Goal: Information Seeking & Learning: Find specific fact

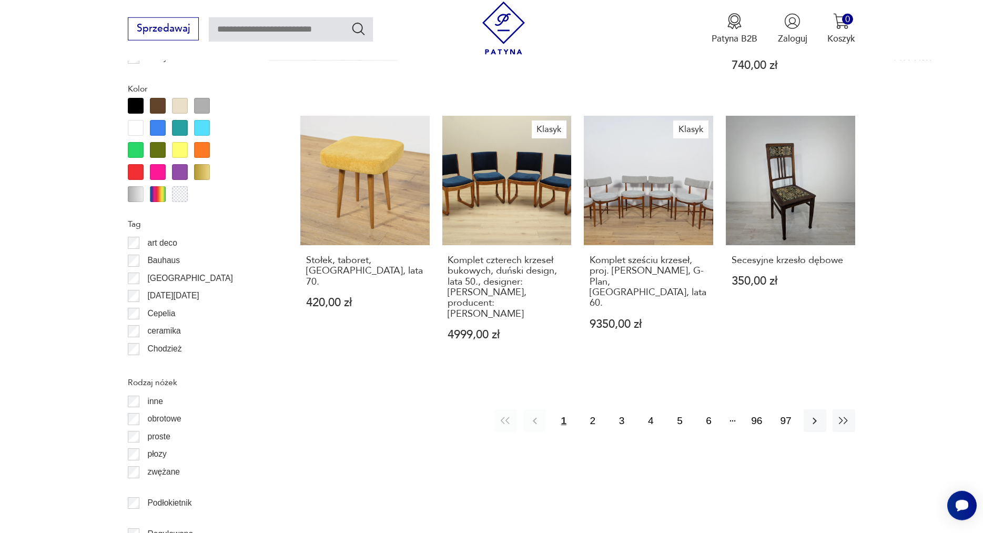
scroll to position [1213, 0]
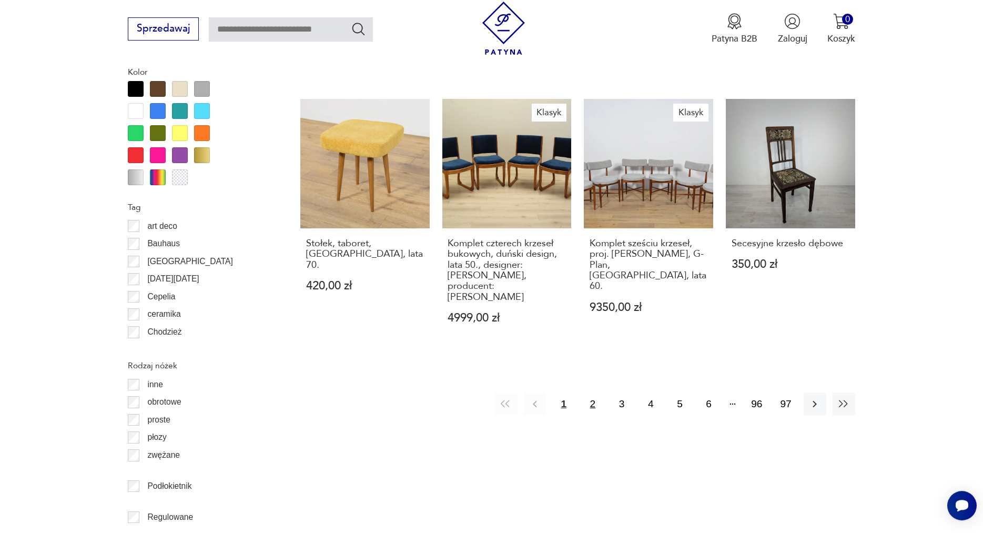
click at [590, 392] on button "2" at bounding box center [592, 403] width 23 height 23
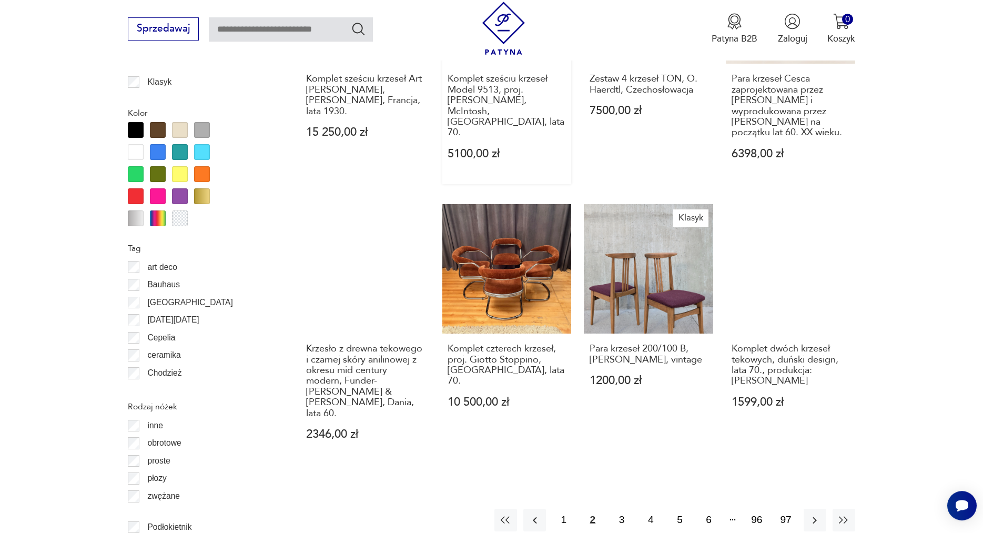
scroll to position [1208, 0]
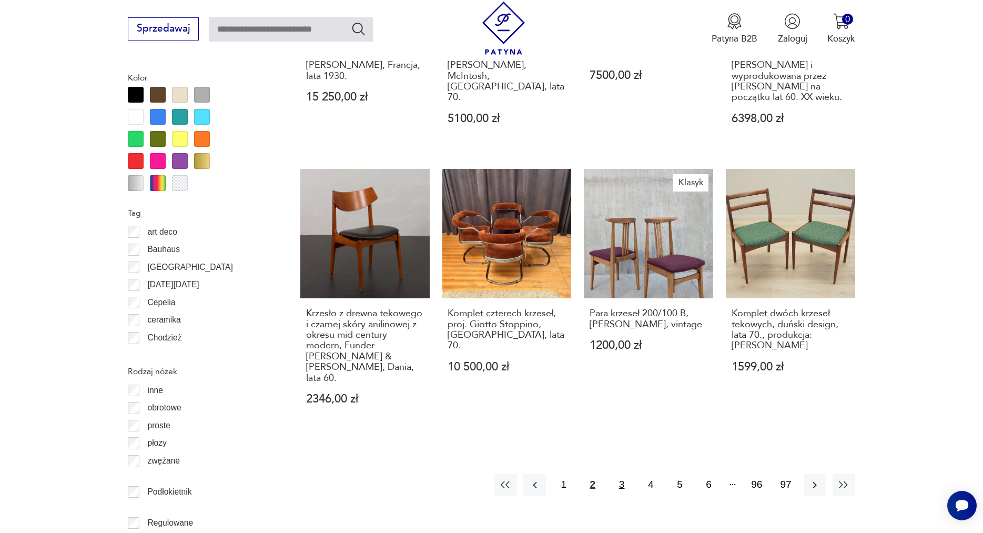
click at [616, 473] on button "3" at bounding box center [621, 484] width 23 height 23
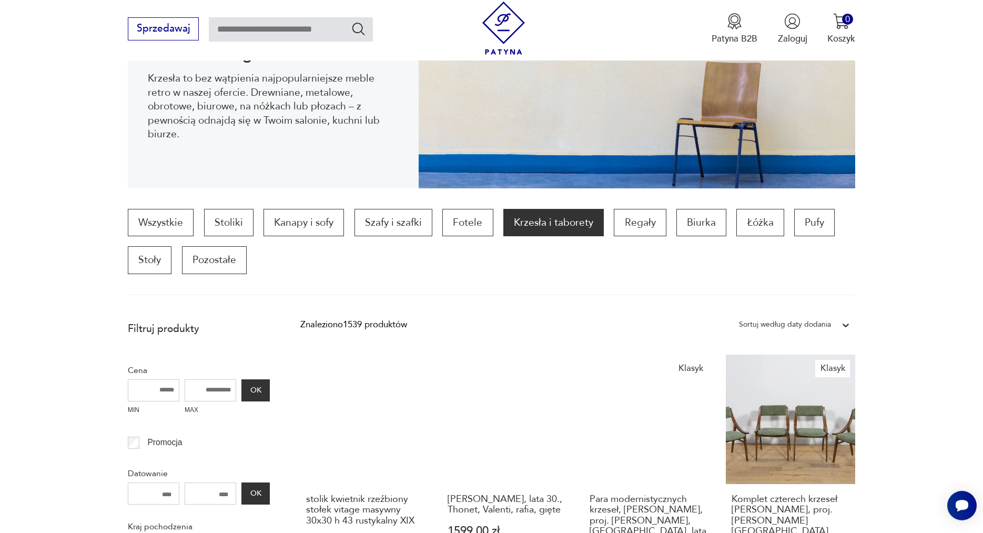
scroll to position [135, 0]
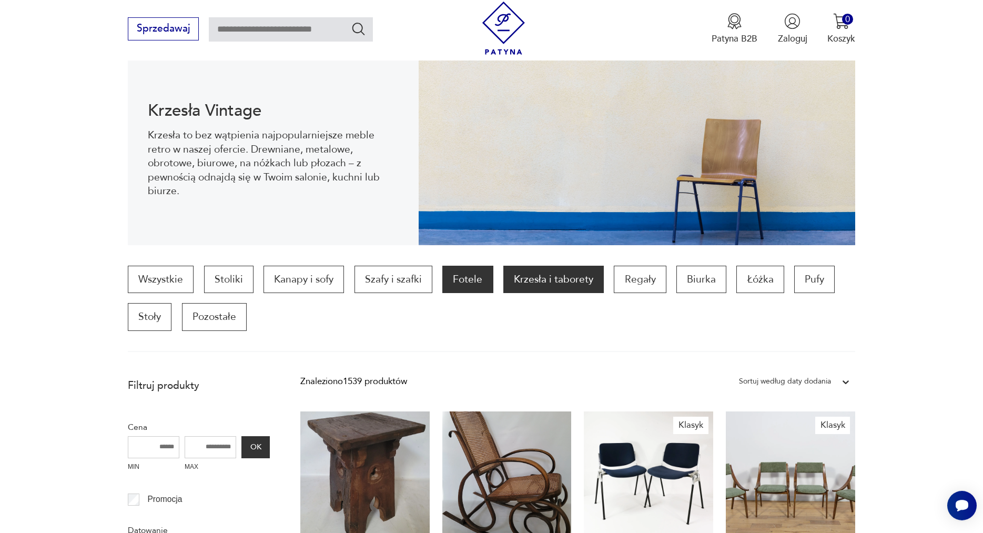
click at [455, 283] on p "Fotele" at bounding box center [467, 279] width 50 height 27
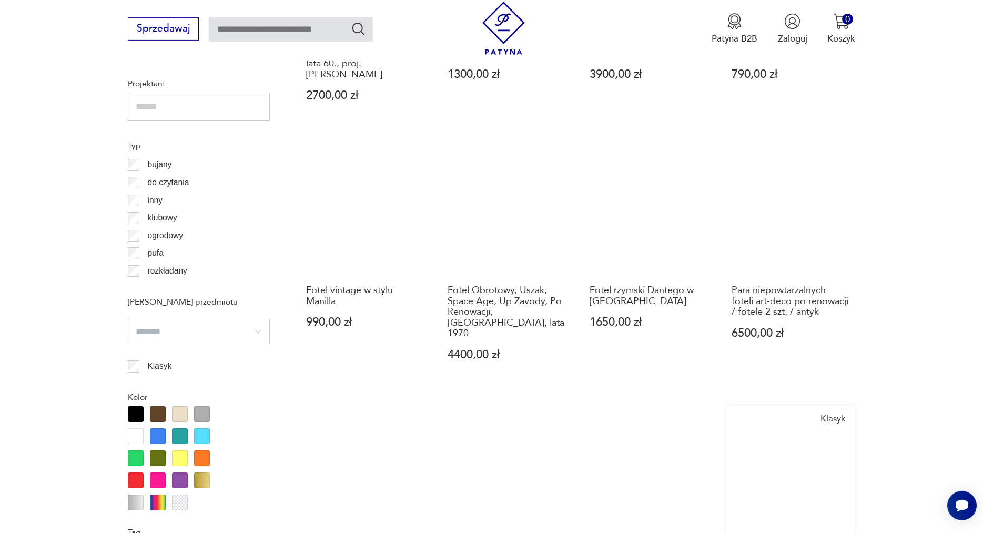
scroll to position [1100, 0]
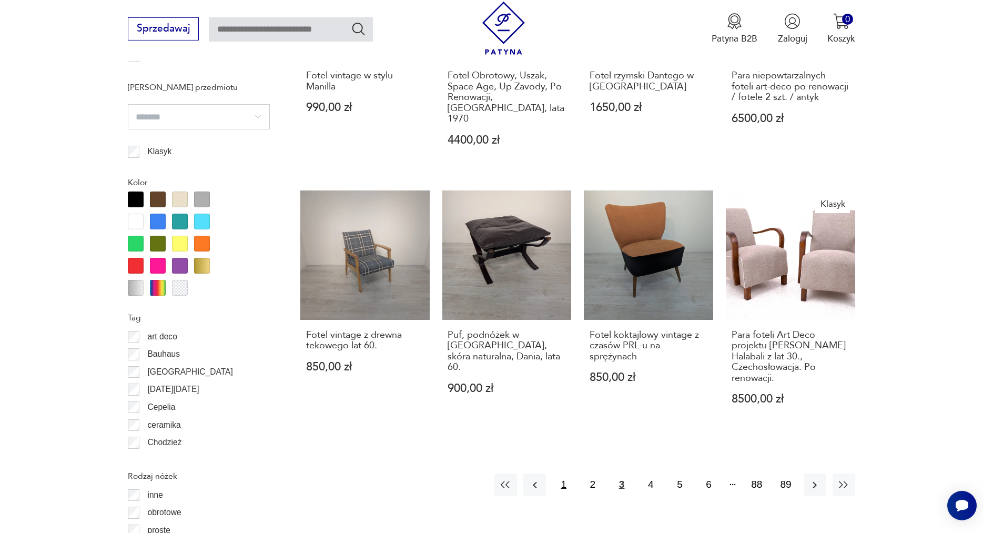
click at [564, 473] on button "1" at bounding box center [563, 484] width 23 height 23
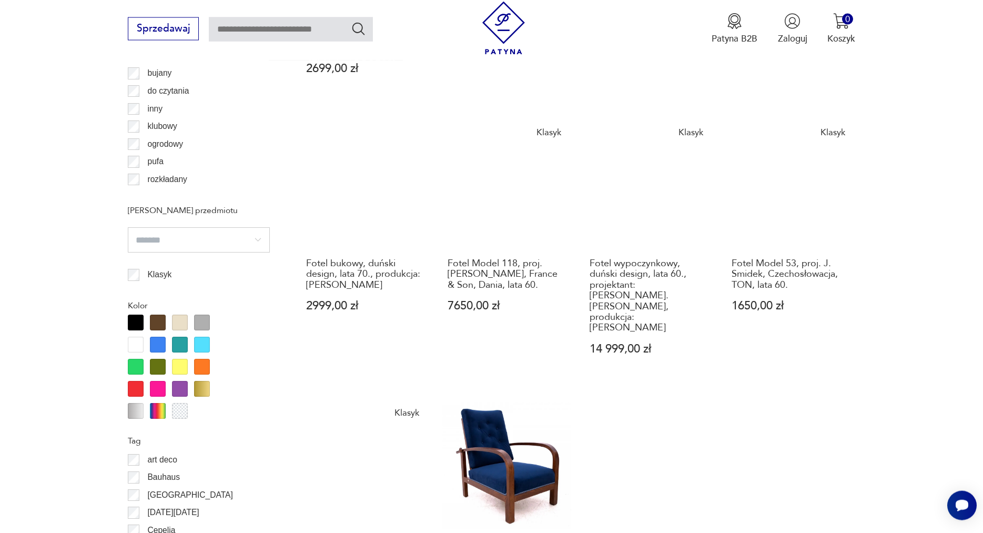
scroll to position [1100, 0]
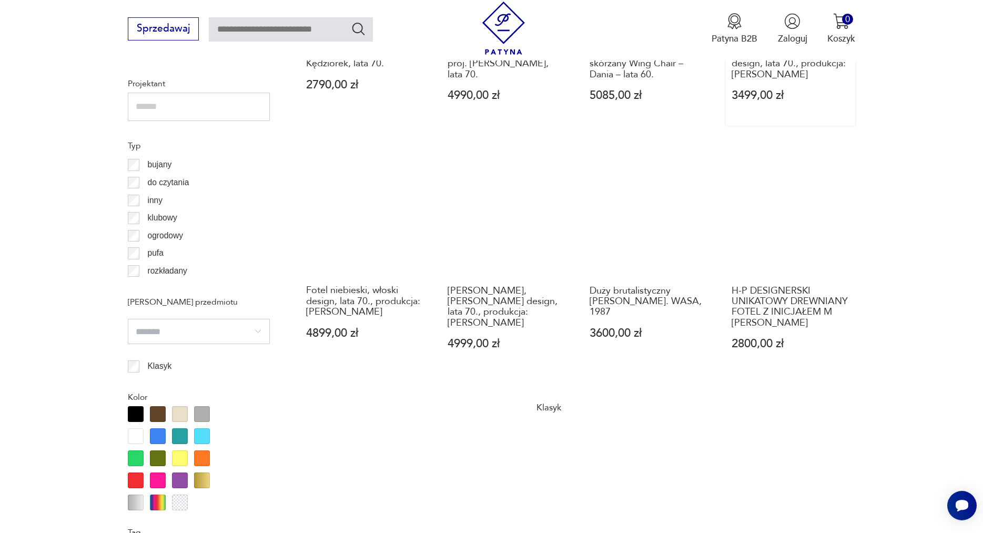
scroll to position [1154, 0]
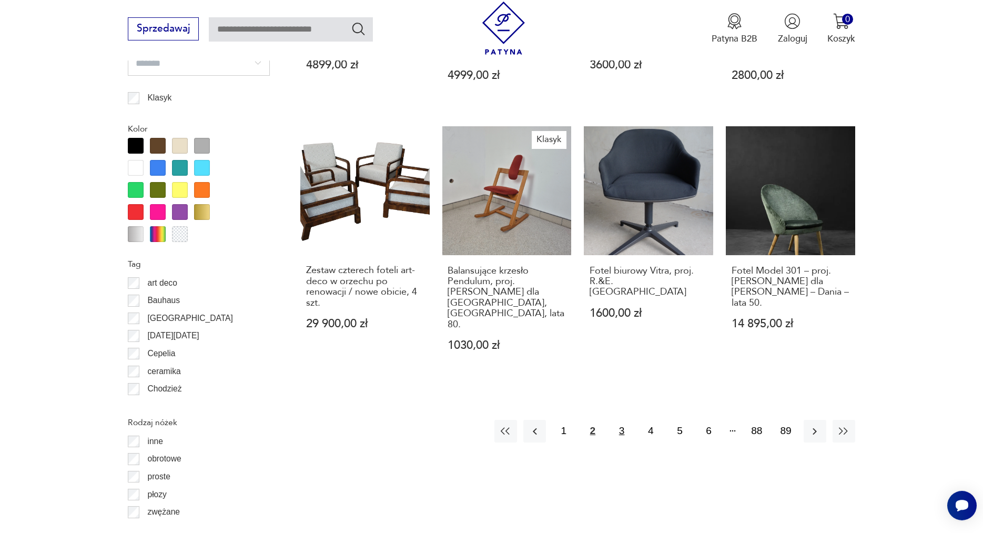
click at [620, 420] on button "3" at bounding box center [621, 431] width 23 height 23
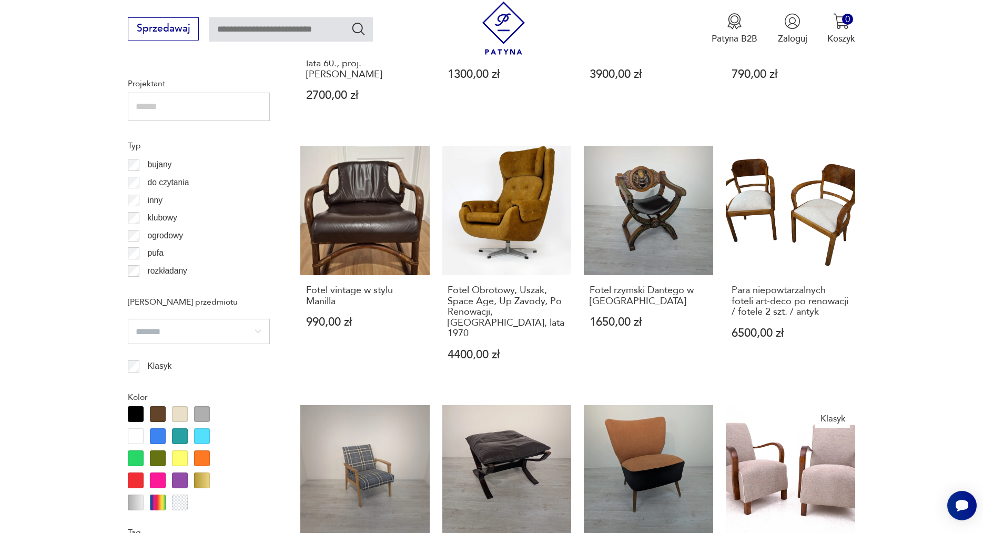
scroll to position [1154, 0]
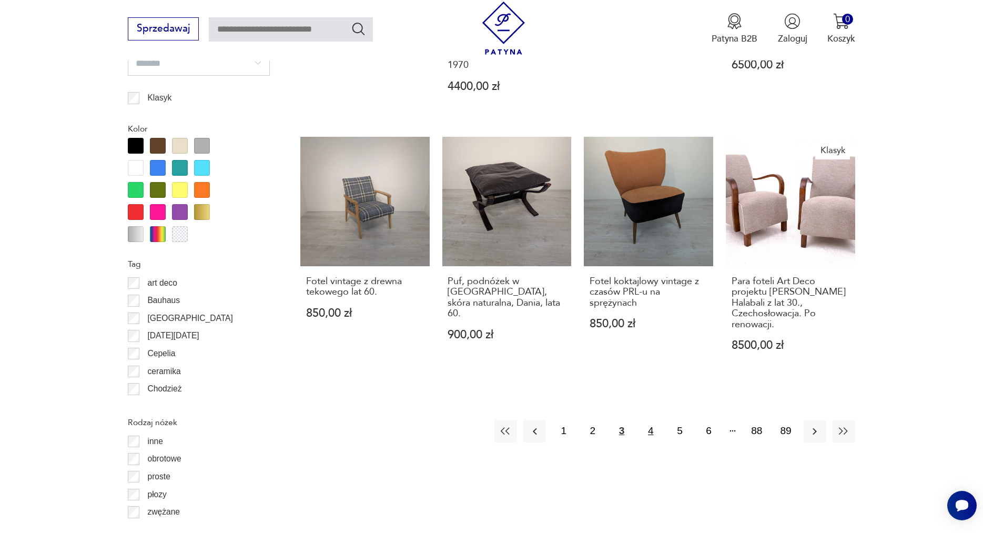
click at [652, 420] on button "4" at bounding box center [650, 431] width 23 height 23
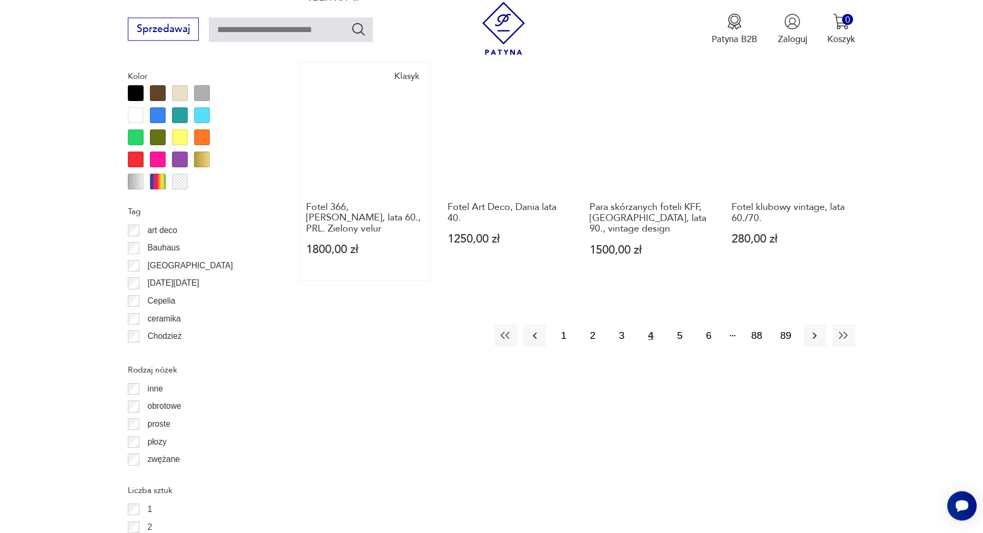
scroll to position [1208, 0]
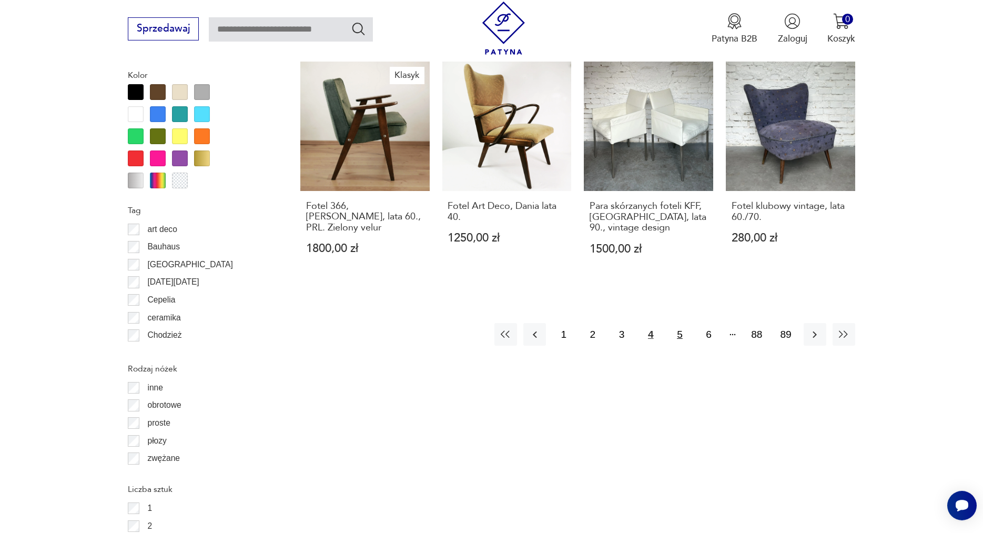
click at [675, 323] on button "5" at bounding box center [679, 334] width 23 height 23
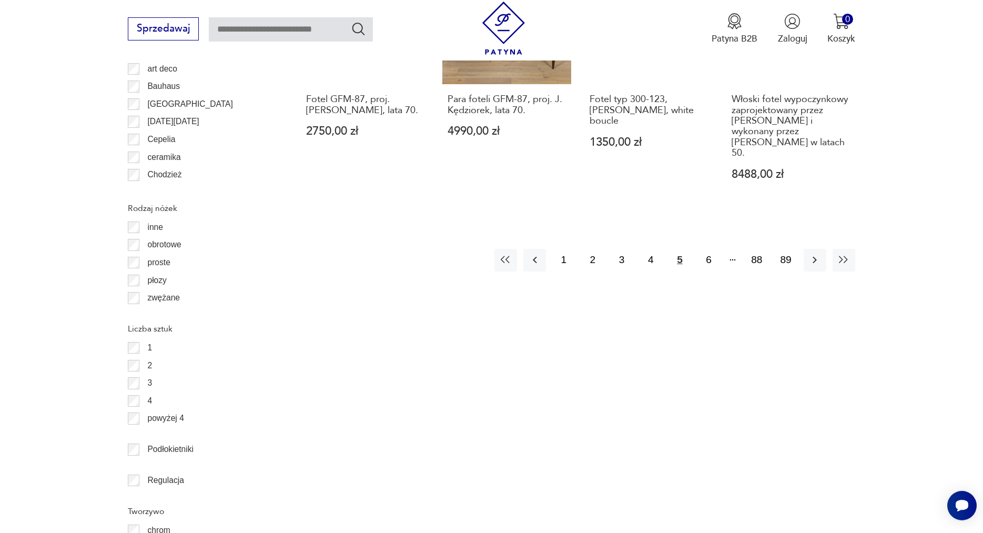
scroll to position [1369, 0]
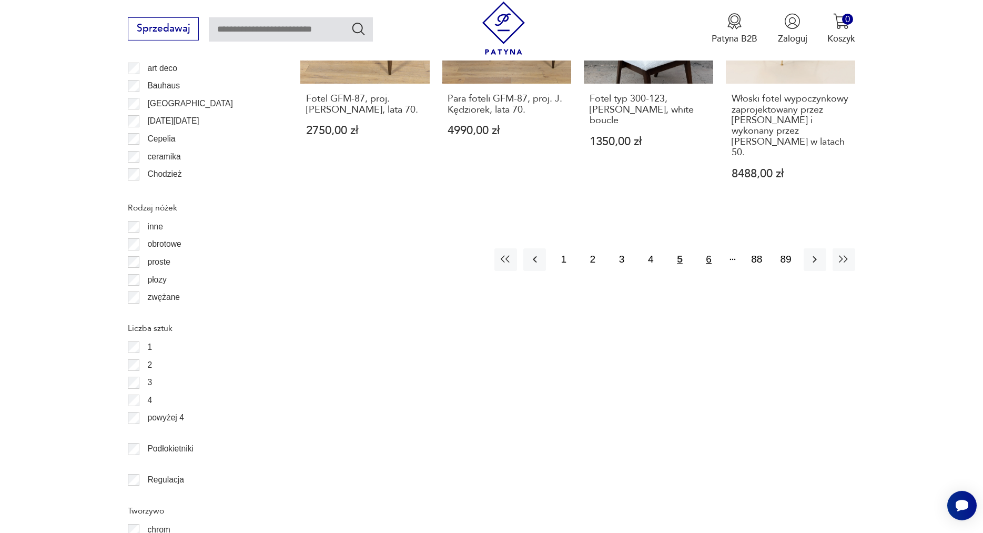
click at [710, 250] on button "6" at bounding box center [708, 259] width 23 height 23
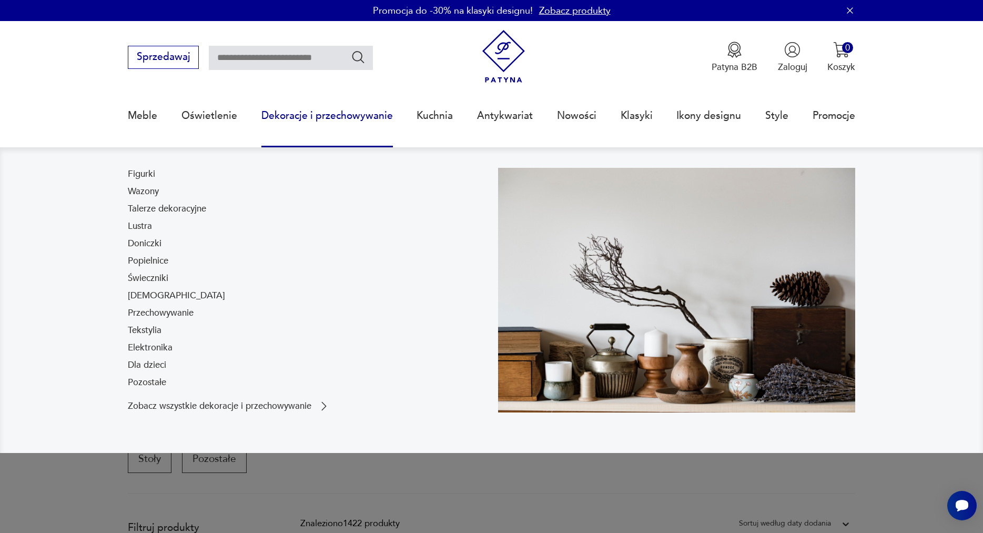
click at [305, 114] on link "Dekoracje i przechowywanie" at bounding box center [326, 115] width 131 height 48
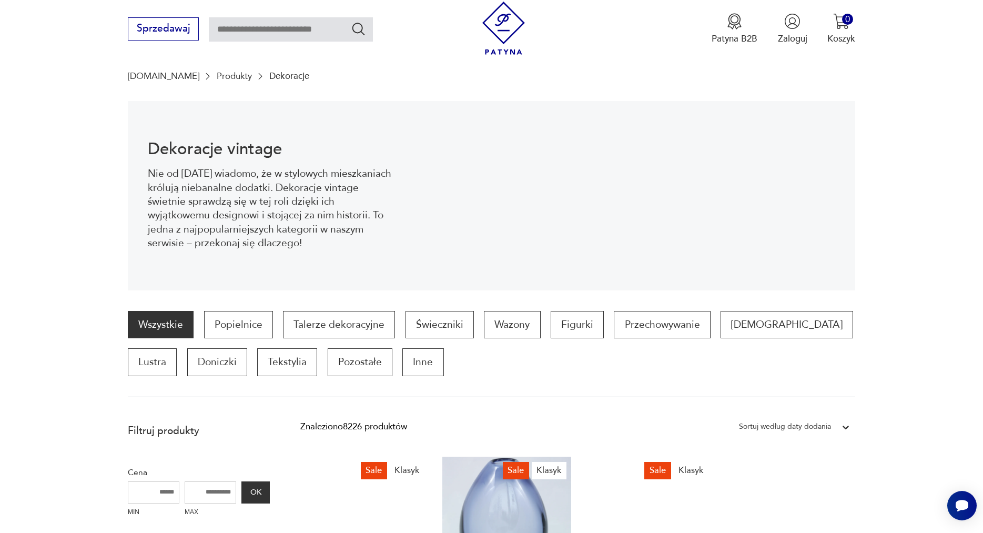
scroll to position [87, 0]
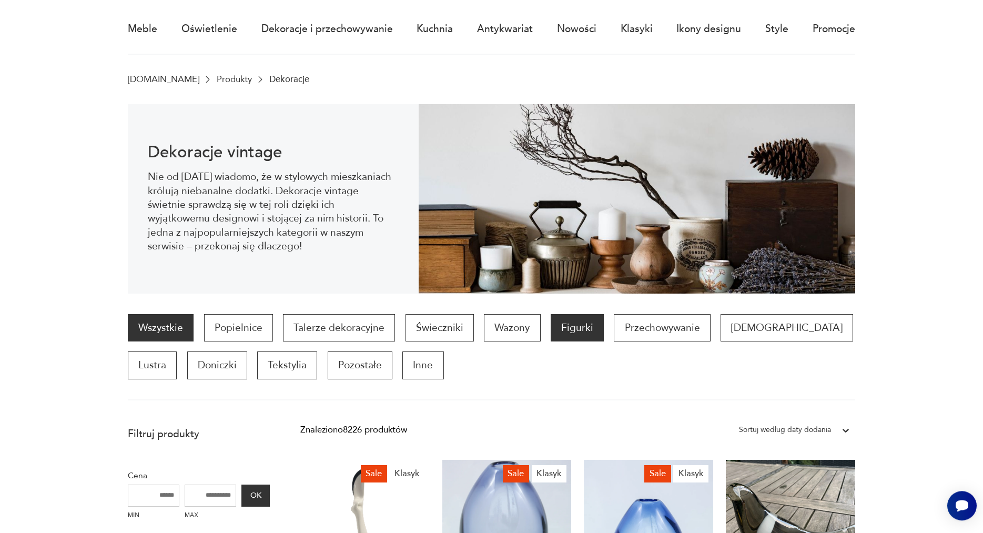
click at [582, 336] on p "Figurki" at bounding box center [576, 327] width 53 height 27
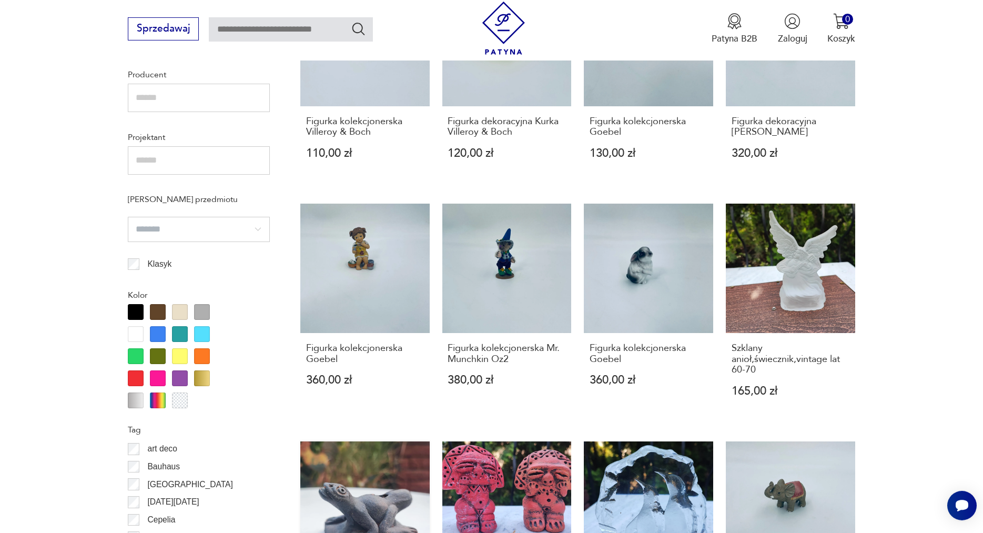
scroll to position [1100, 0]
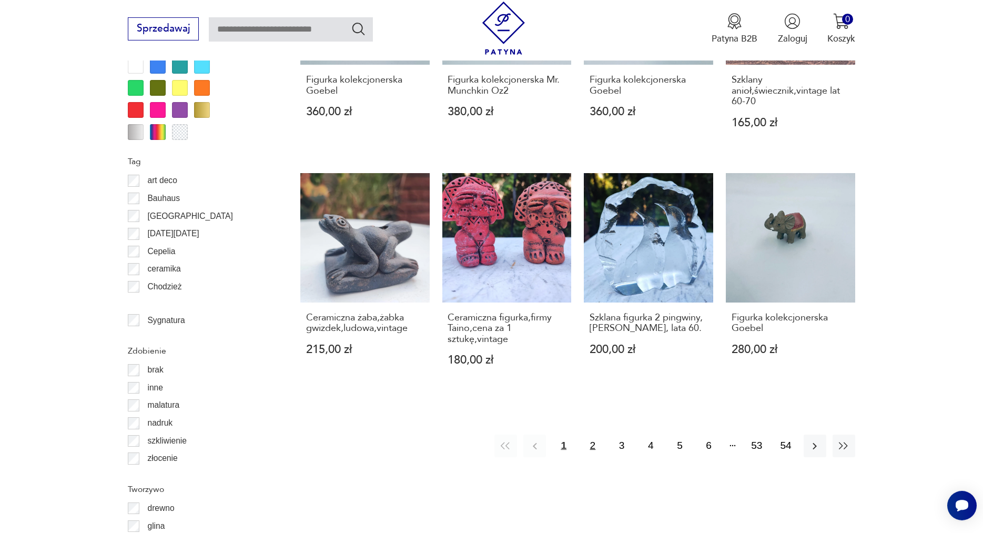
click at [590, 436] on button "2" at bounding box center [592, 445] width 23 height 23
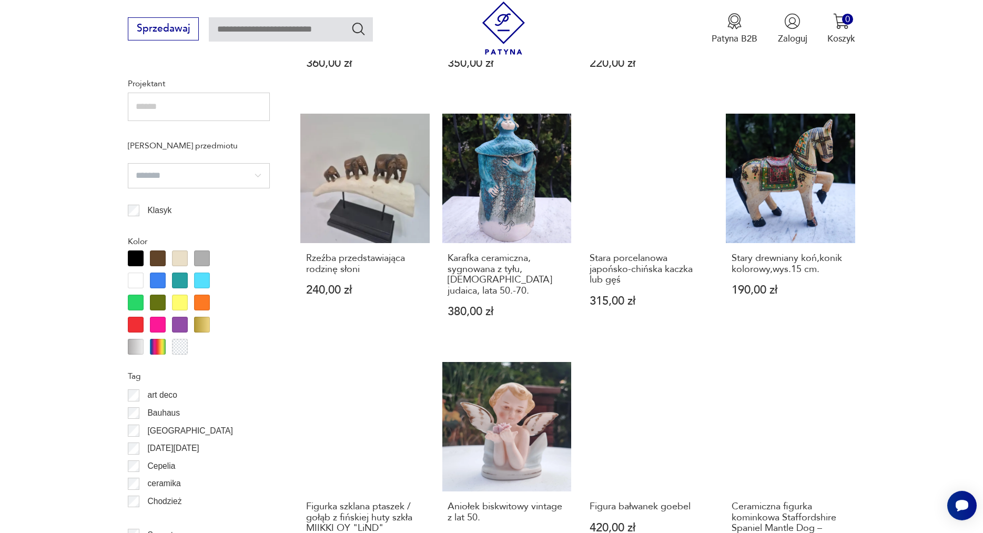
scroll to position [1154, 0]
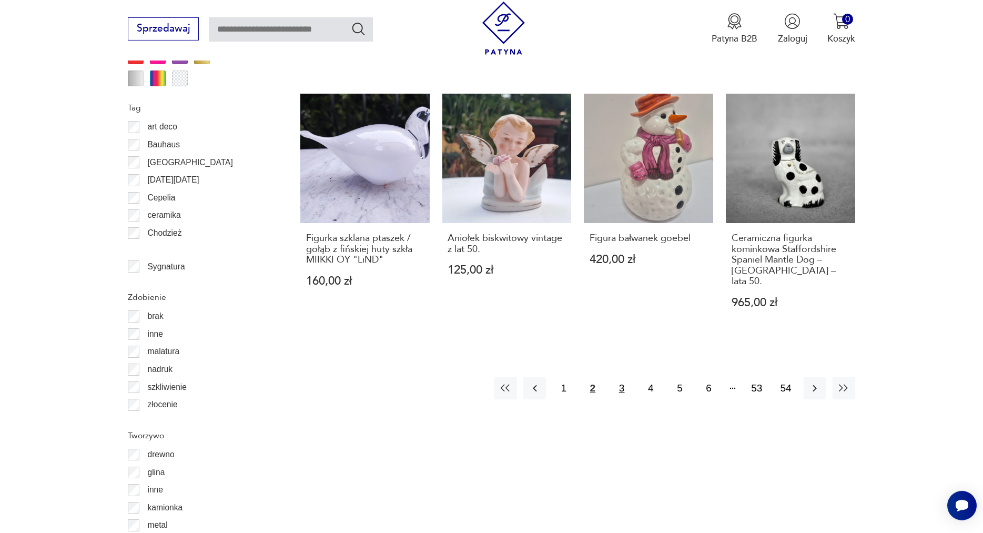
click at [616, 376] on button "3" at bounding box center [621, 387] width 23 height 23
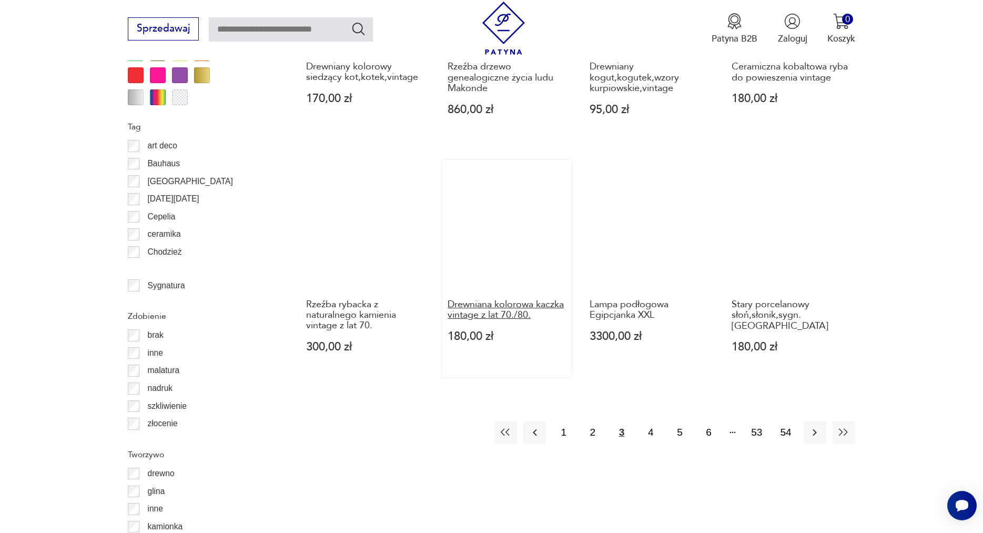
scroll to position [1154, 0]
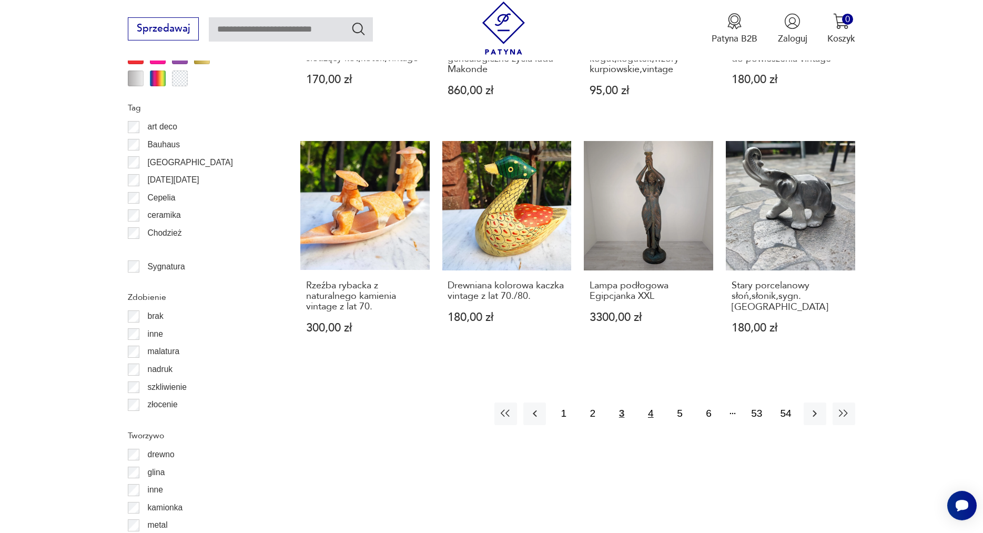
click at [648, 412] on button "4" at bounding box center [650, 413] width 23 height 23
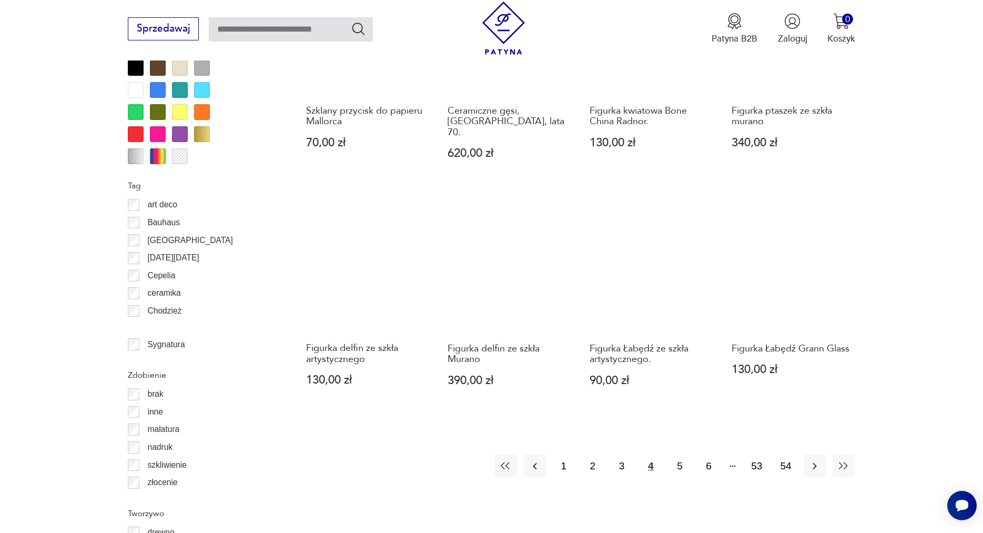
scroll to position [1154, 0]
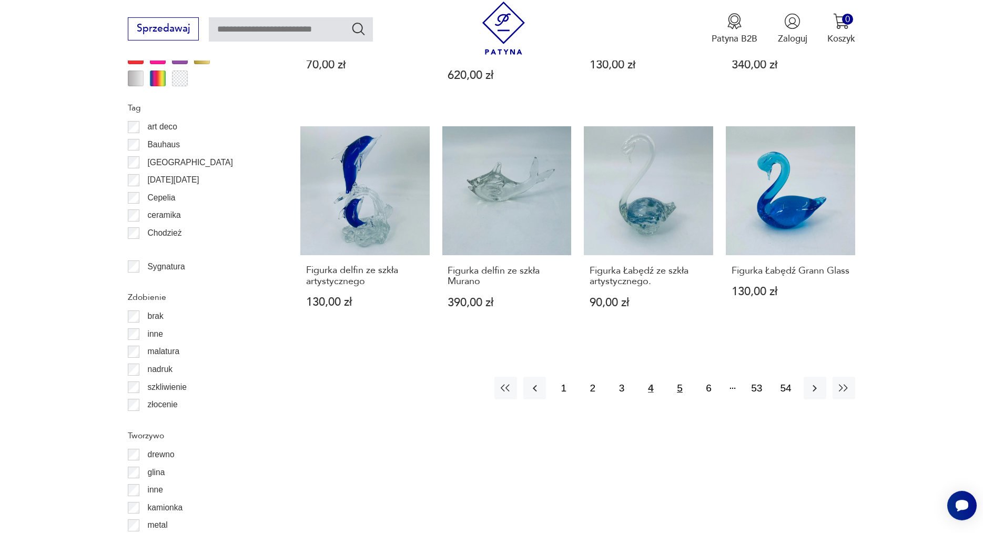
click at [678, 376] on button "5" at bounding box center [679, 387] width 23 height 23
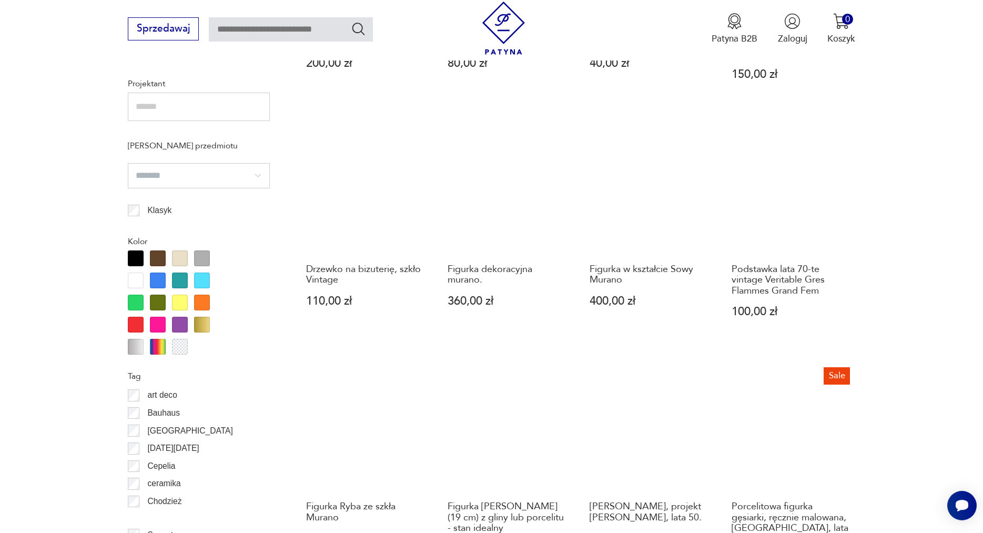
scroll to position [1154, 0]
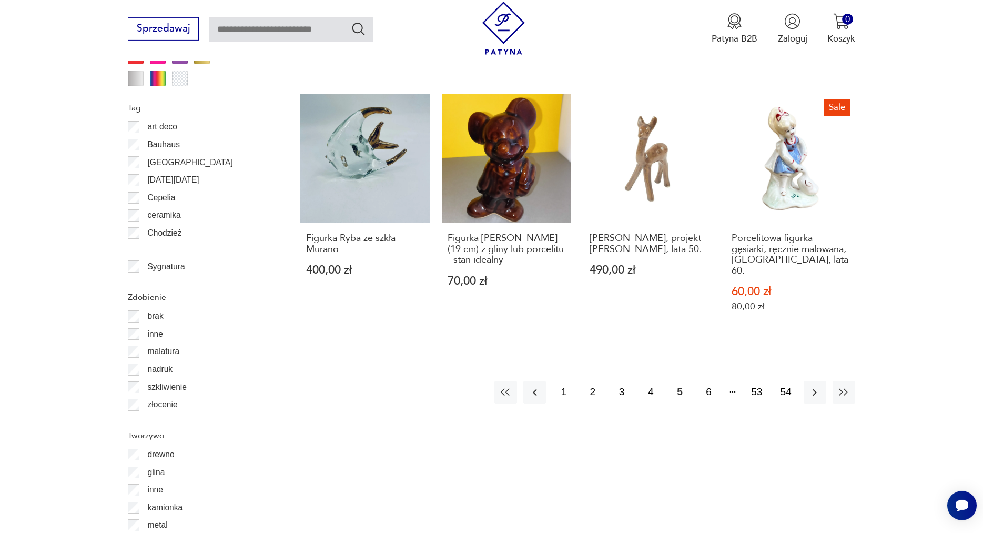
click at [707, 381] on button "6" at bounding box center [708, 392] width 23 height 23
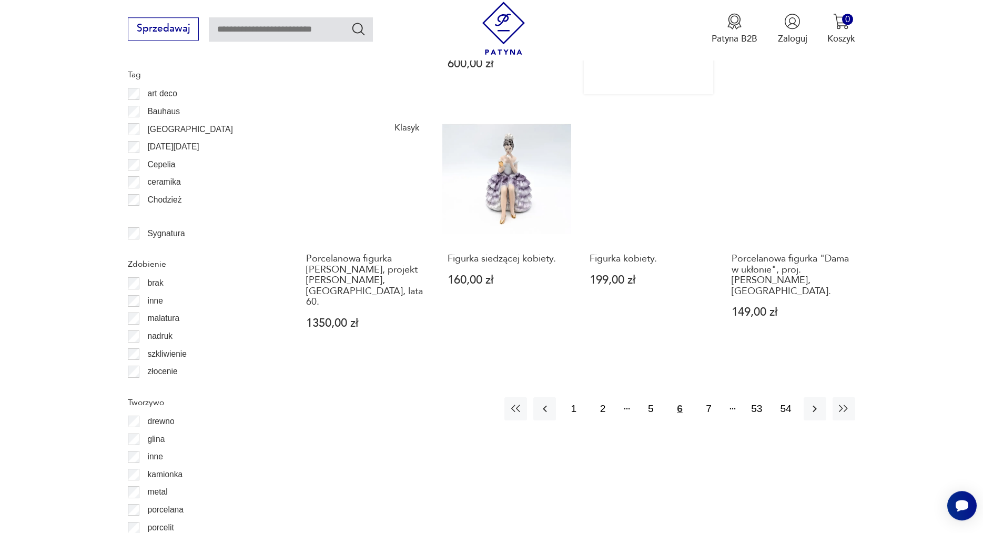
scroll to position [1208, 0]
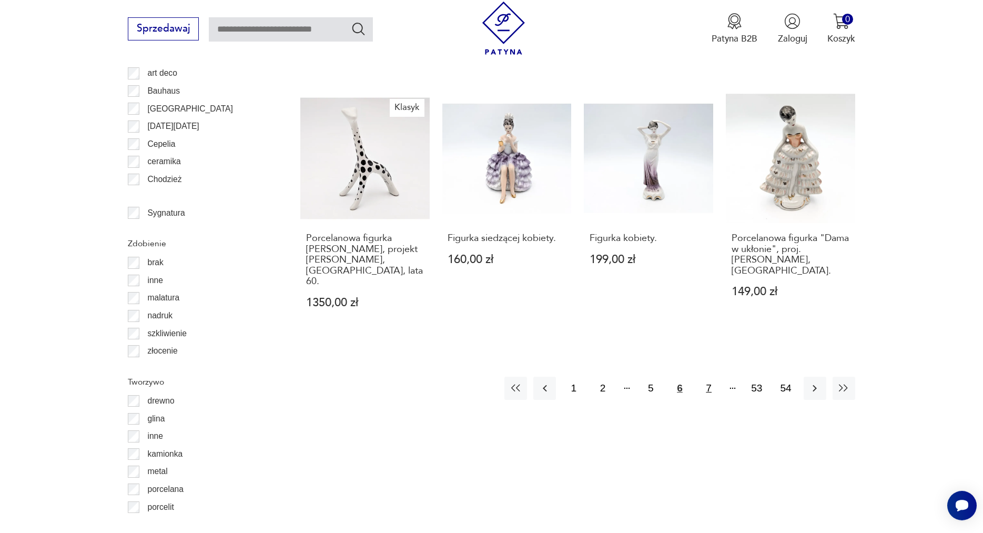
click at [710, 376] on button "7" at bounding box center [708, 387] width 23 height 23
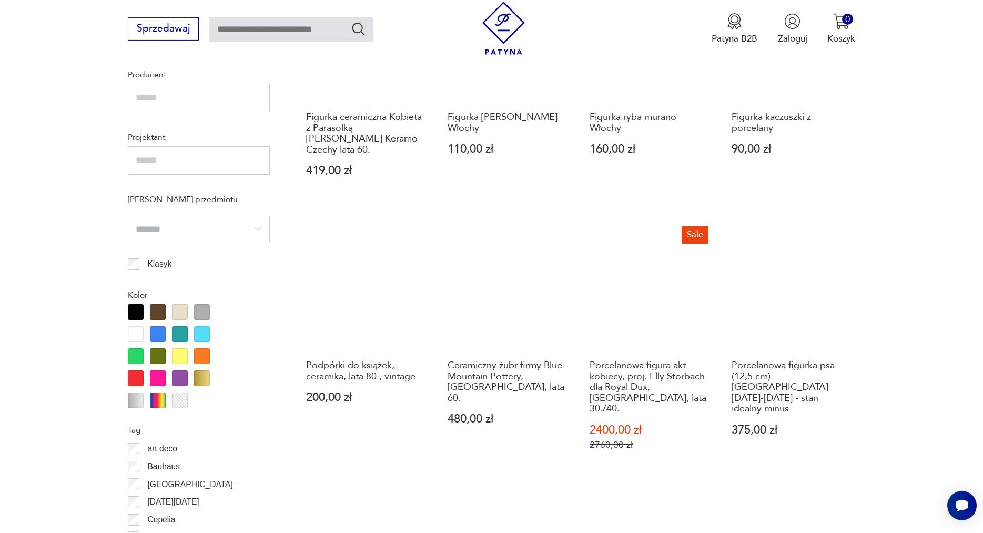
scroll to position [1154, 0]
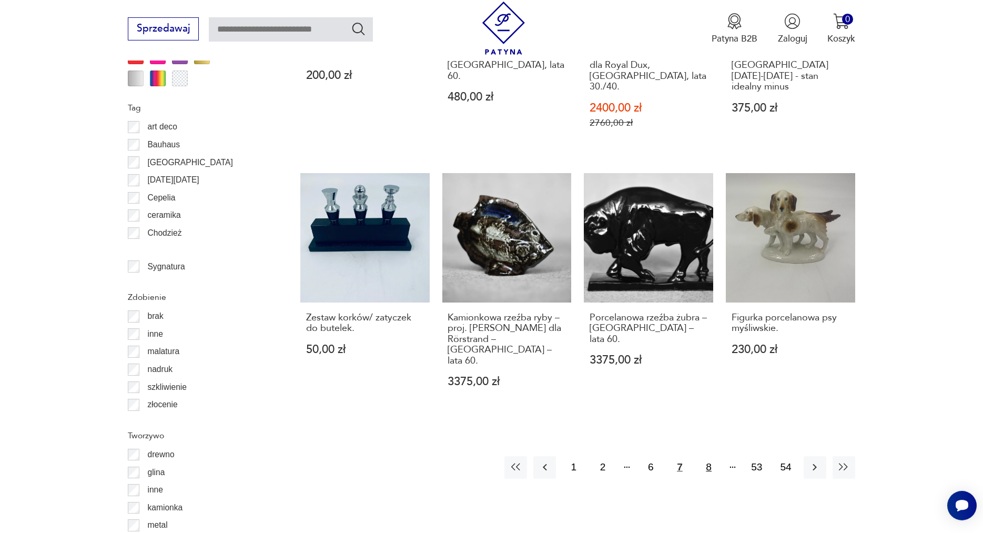
click at [710, 456] on button "8" at bounding box center [708, 467] width 23 height 23
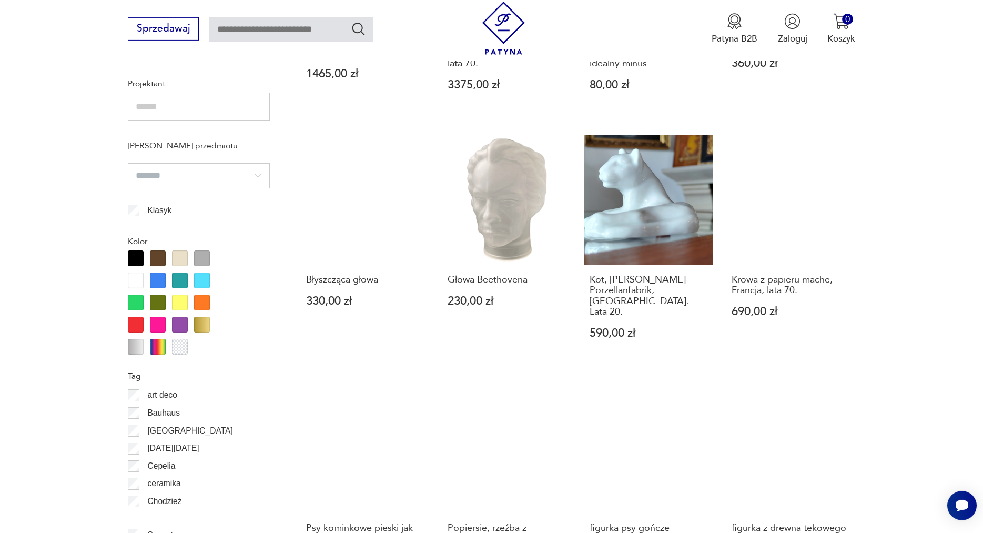
scroll to position [1208, 0]
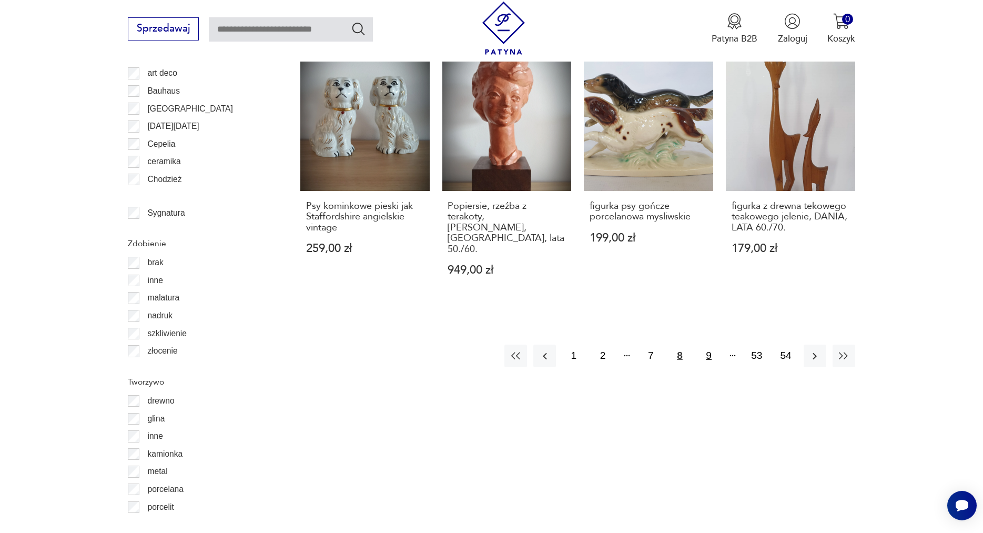
click at [706, 344] on button "9" at bounding box center [708, 355] width 23 height 23
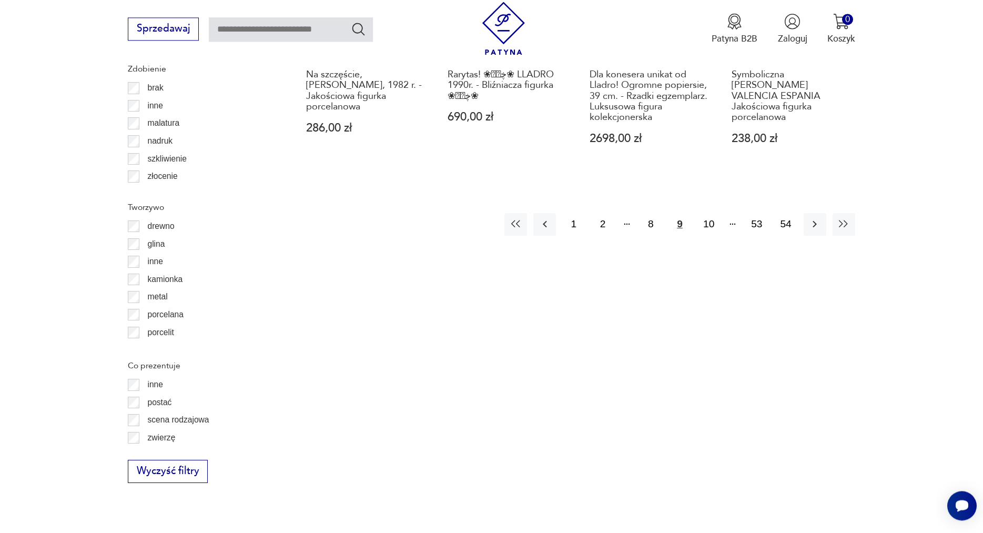
scroll to position [1422, 0]
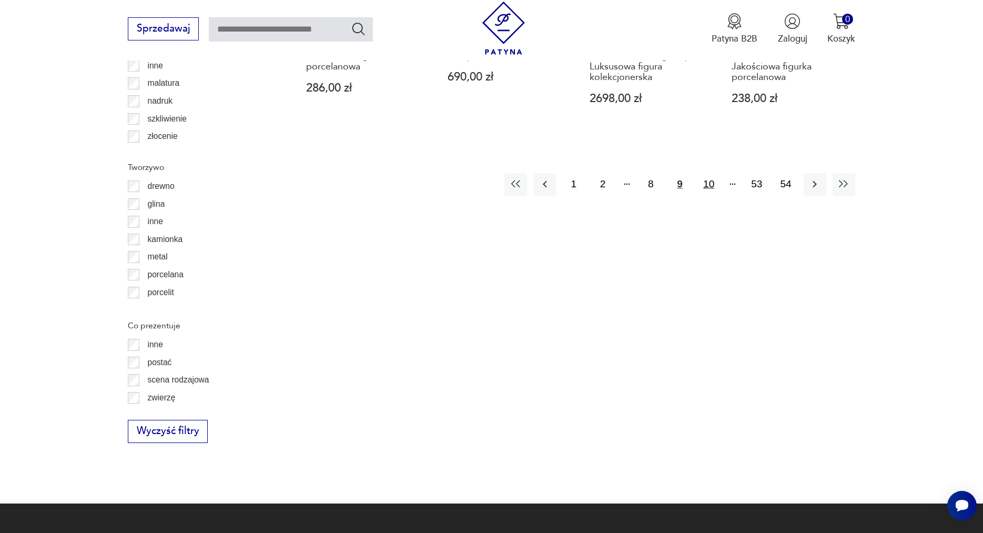
click at [713, 173] on button "10" at bounding box center [708, 184] width 23 height 23
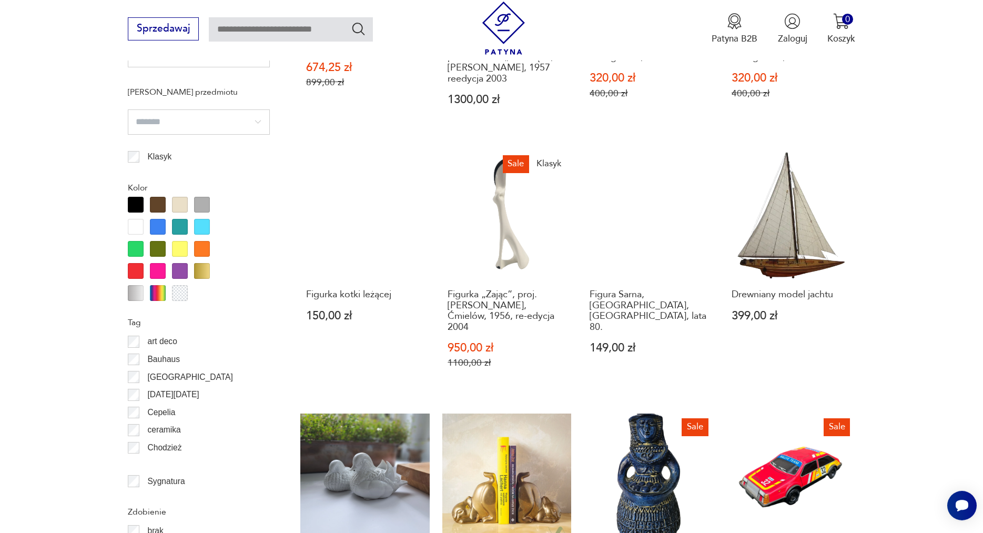
scroll to position [1261, 0]
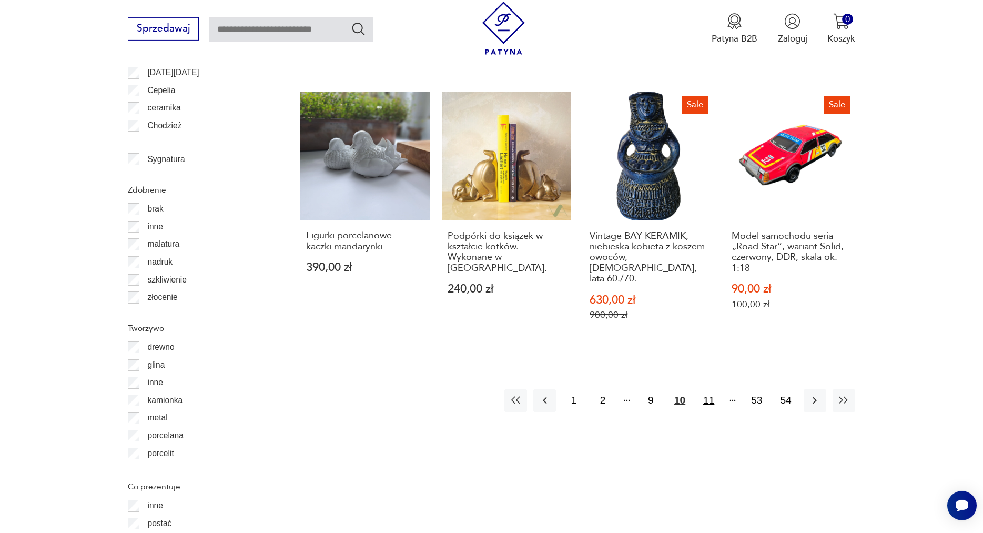
click at [709, 389] on button "11" at bounding box center [708, 400] width 23 height 23
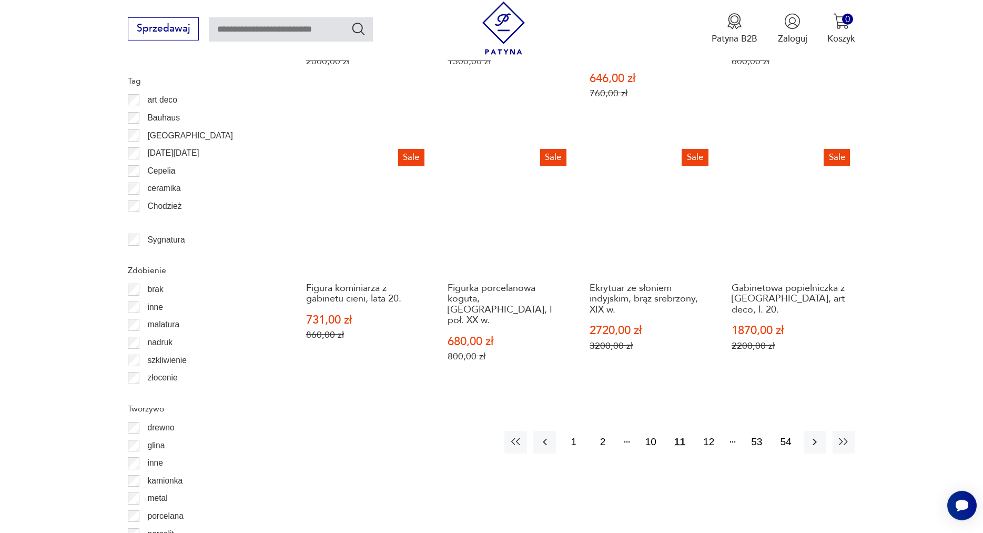
scroll to position [1208, 0]
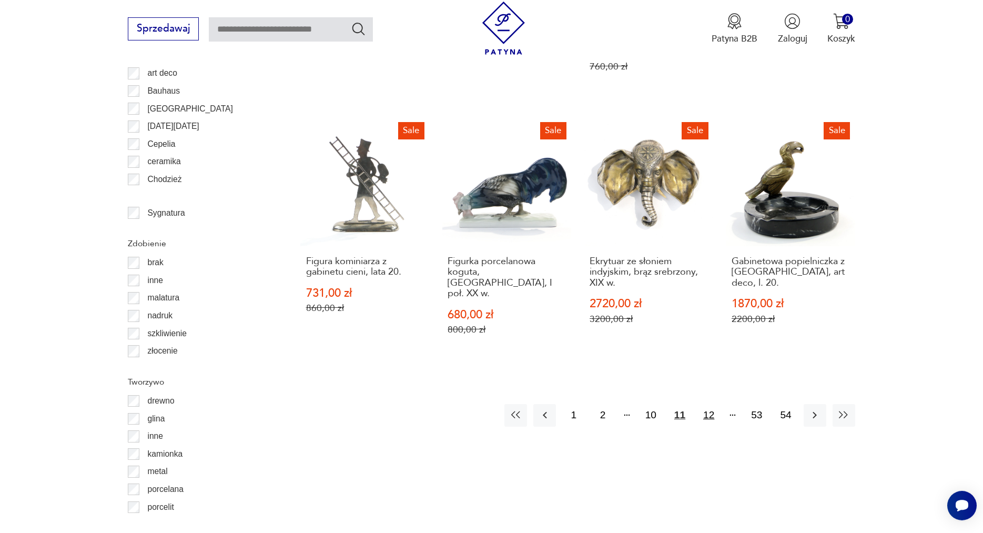
click at [710, 404] on button "12" at bounding box center [708, 415] width 23 height 23
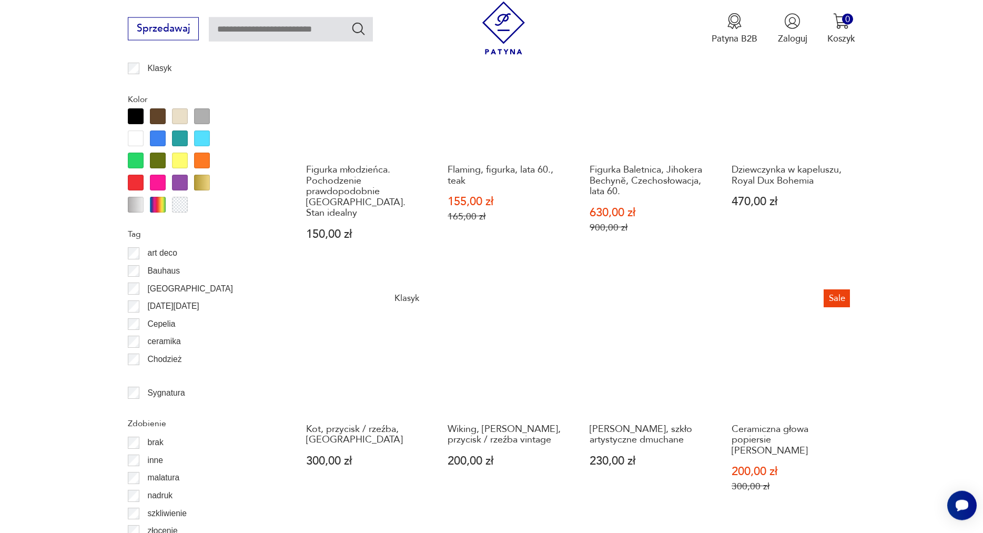
scroll to position [1261, 0]
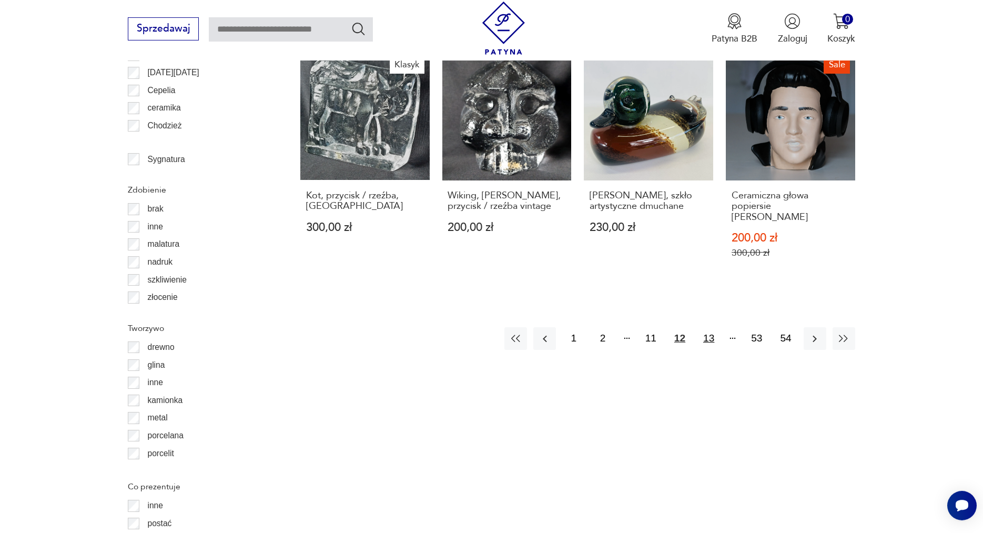
click at [712, 327] on button "13" at bounding box center [708, 338] width 23 height 23
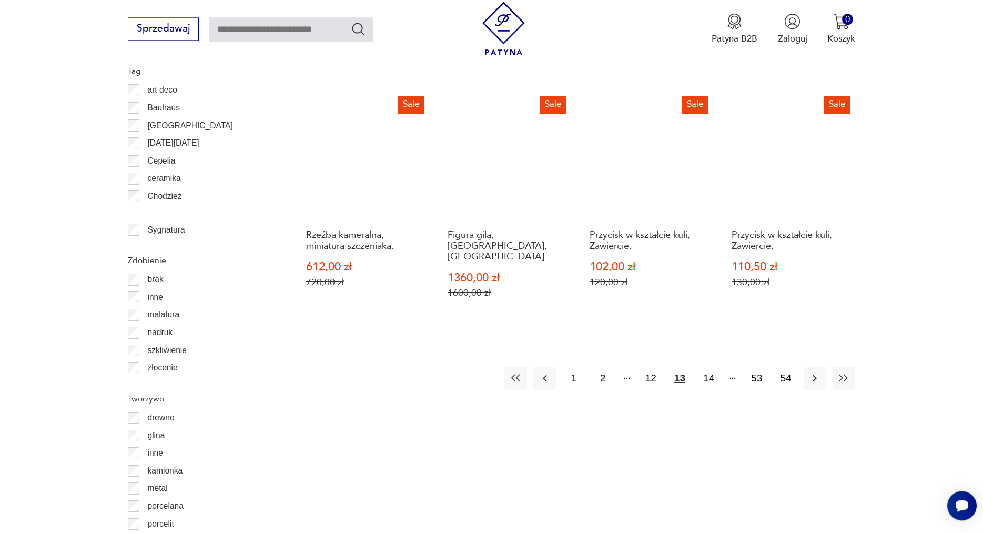
scroll to position [1208, 0]
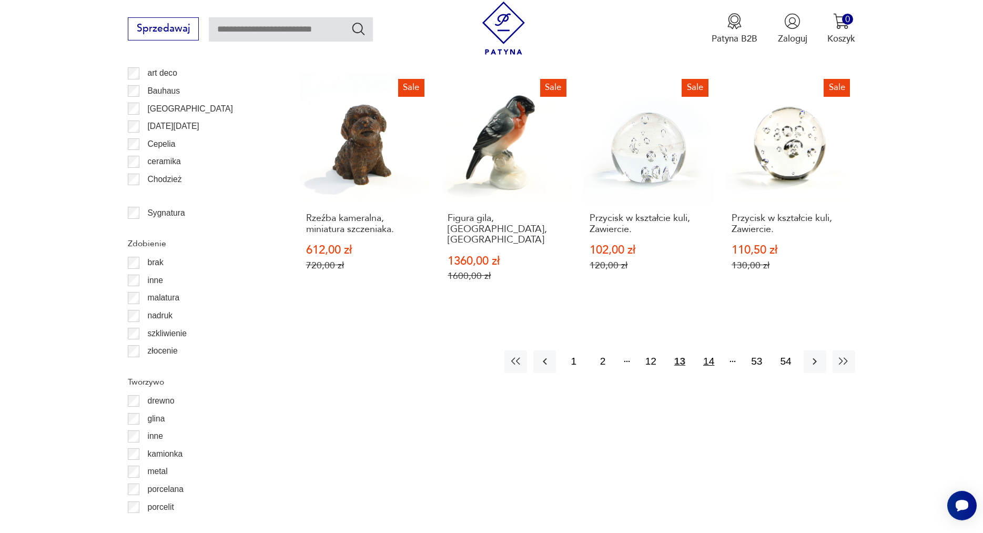
click at [710, 351] on button "14" at bounding box center [708, 361] width 23 height 23
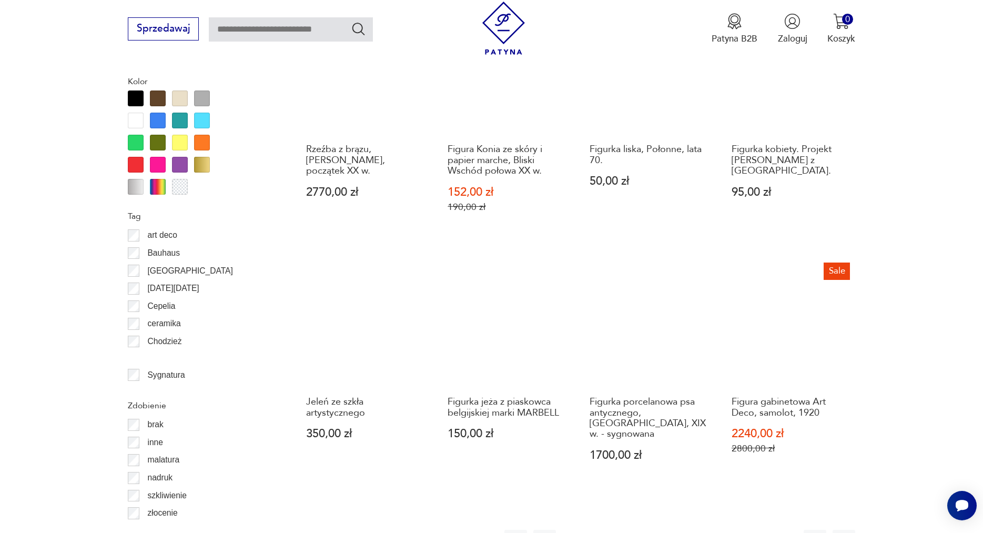
scroll to position [1100, 0]
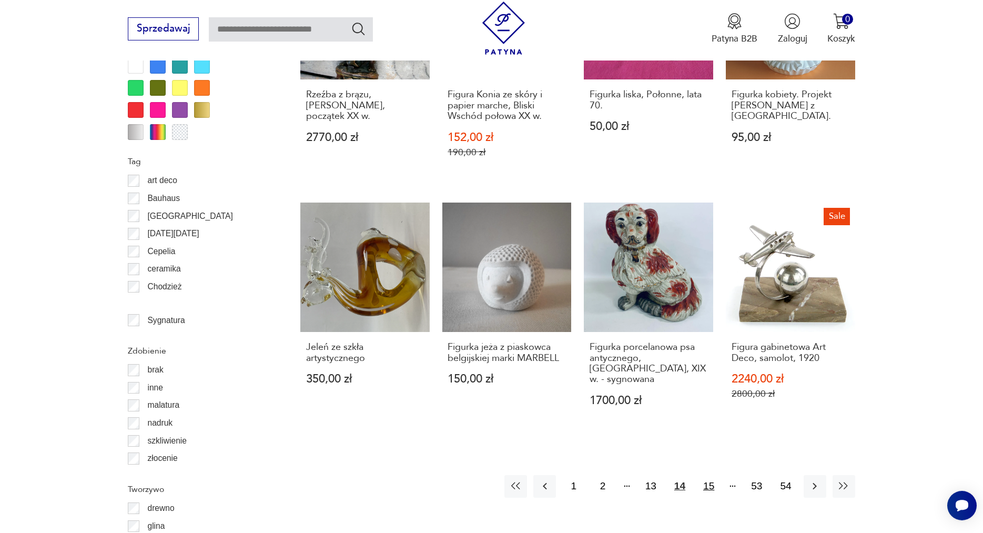
click at [708, 475] on button "15" at bounding box center [708, 486] width 23 height 23
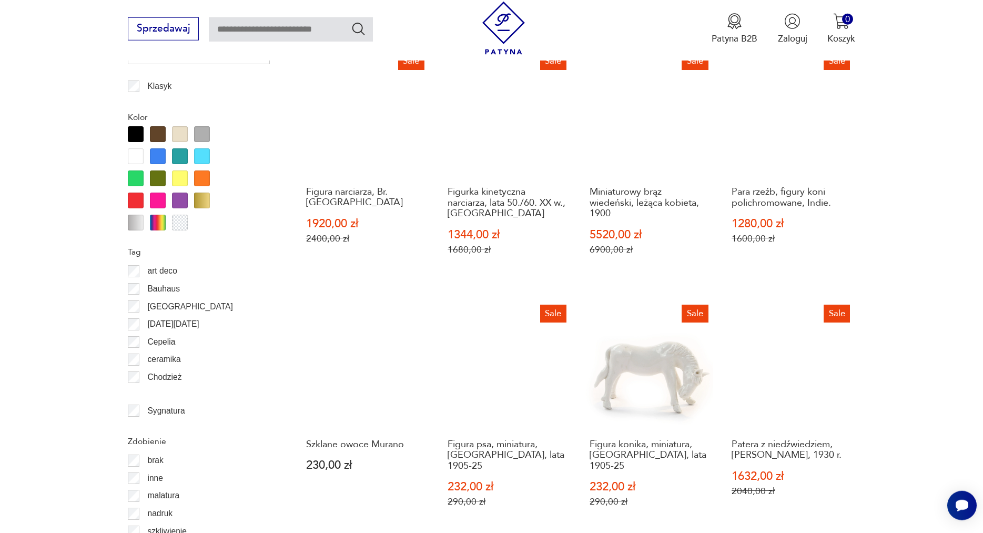
scroll to position [1100, 0]
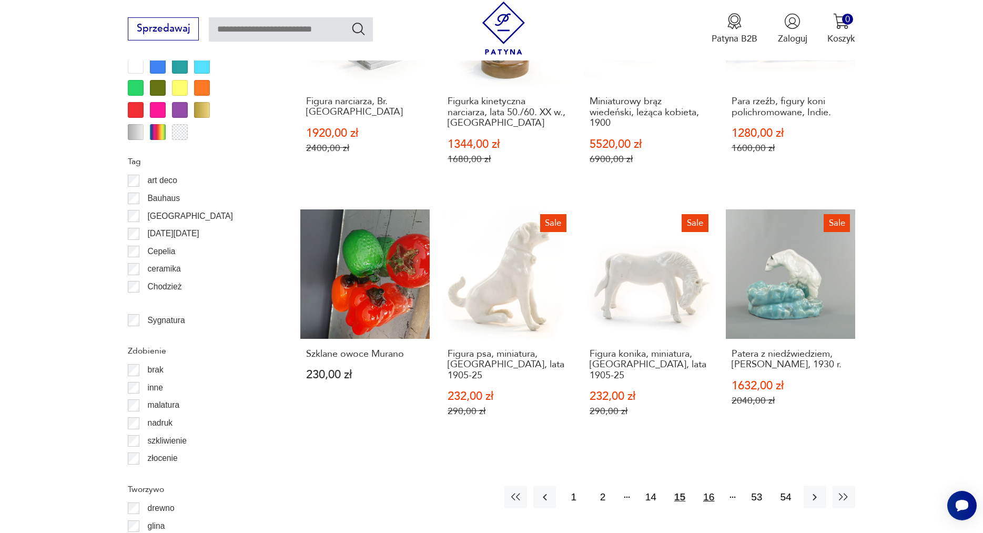
click at [705, 485] on button "16" at bounding box center [708, 496] width 23 height 23
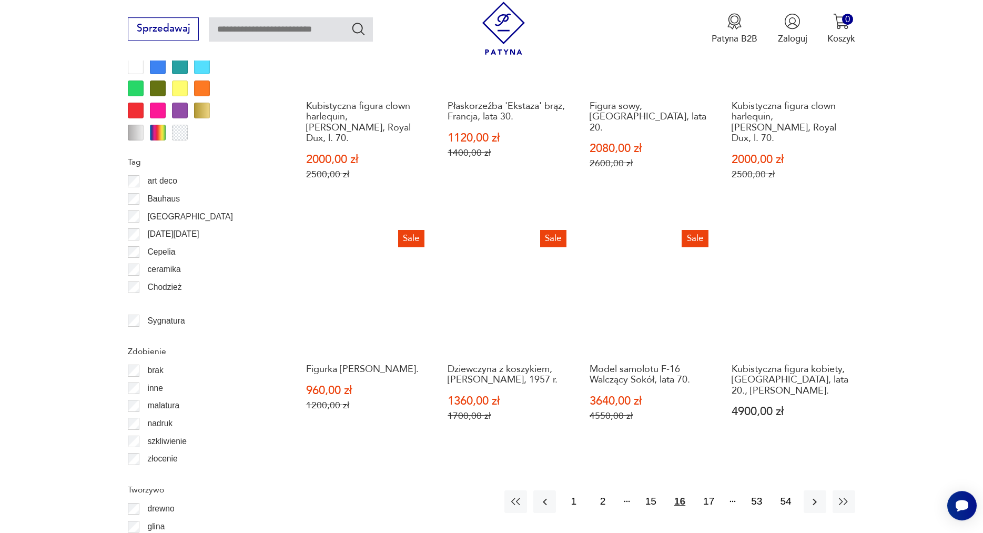
scroll to position [1100, 0]
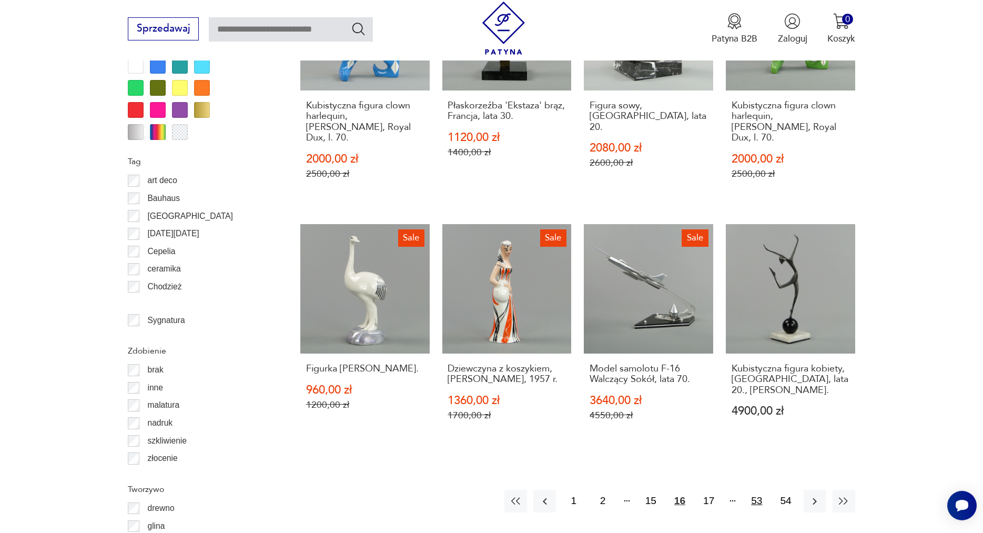
click at [754, 489] on button "53" at bounding box center [756, 500] width 23 height 23
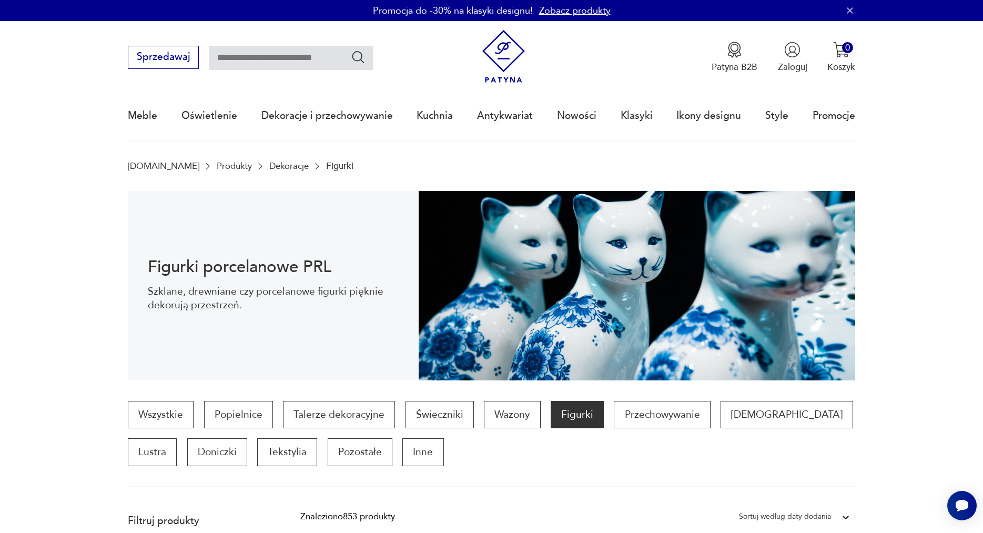
click at [267, 64] on input "text" at bounding box center [291, 58] width 164 height 24
type input "****"
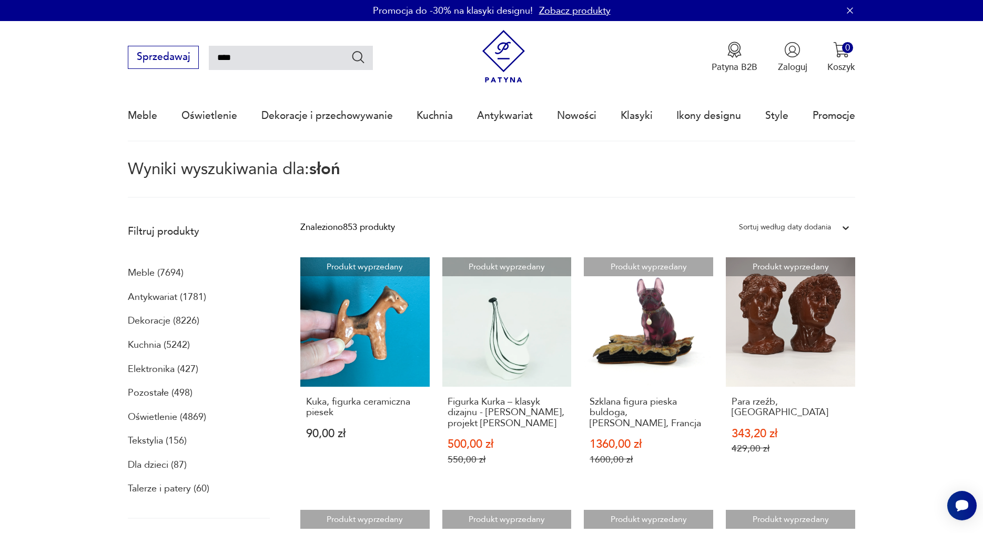
type input "****"
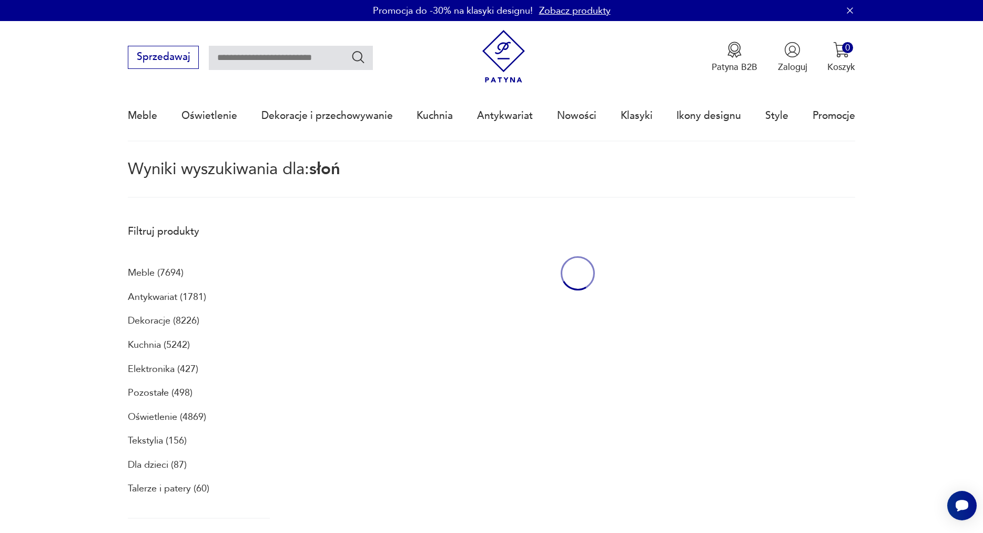
type input "****"
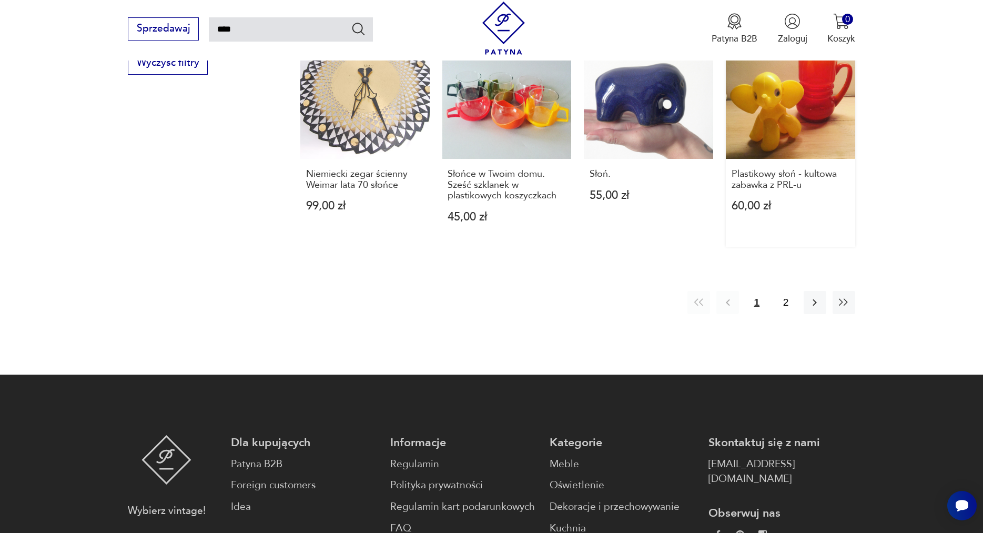
scroll to position [1036, 0]
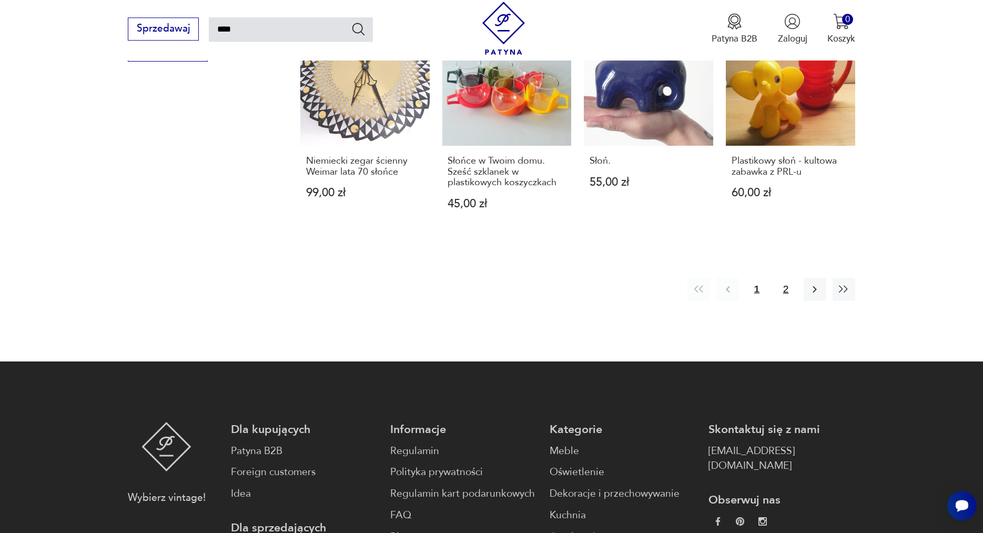
click at [785, 278] on button "2" at bounding box center [785, 289] width 23 height 23
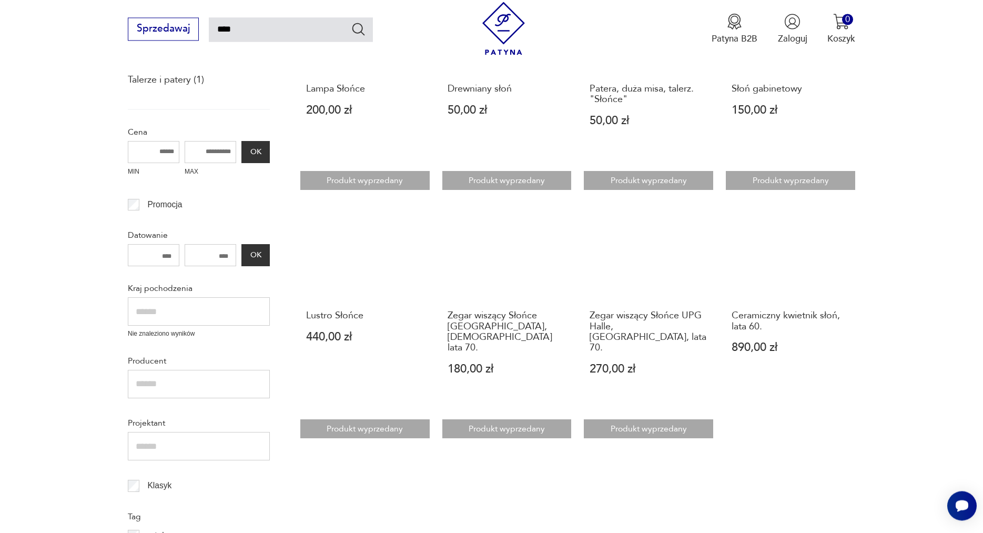
scroll to position [329, 0]
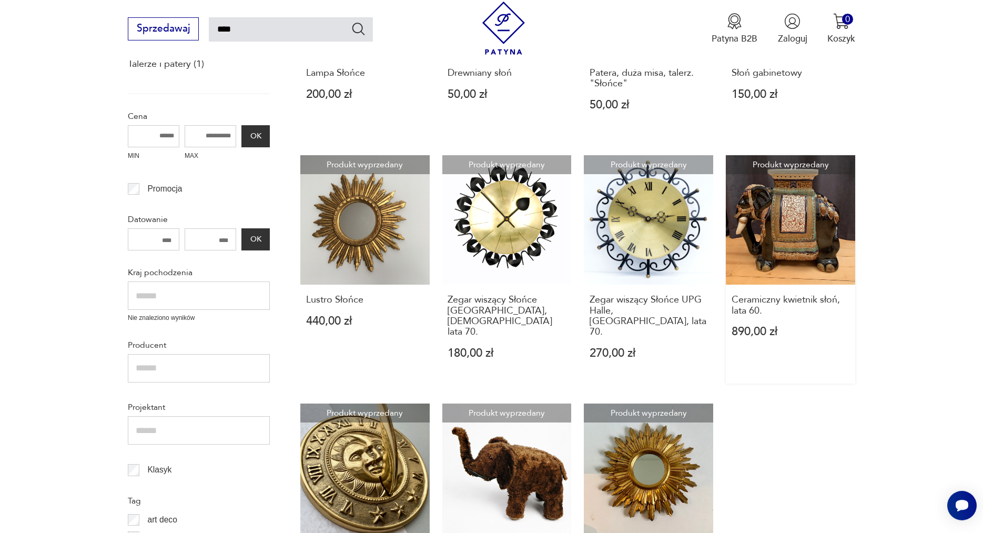
click at [798, 221] on link "Produkt wyprzedany Ceramiczny kwietnik słoń, lata 60. 890,00 zł" at bounding box center [790, 269] width 129 height 228
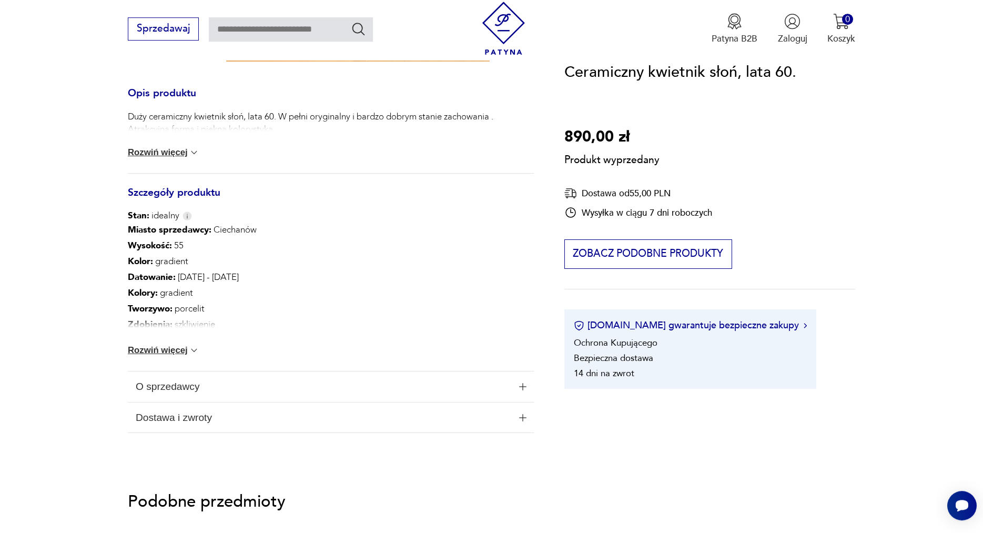
scroll to position [483, 0]
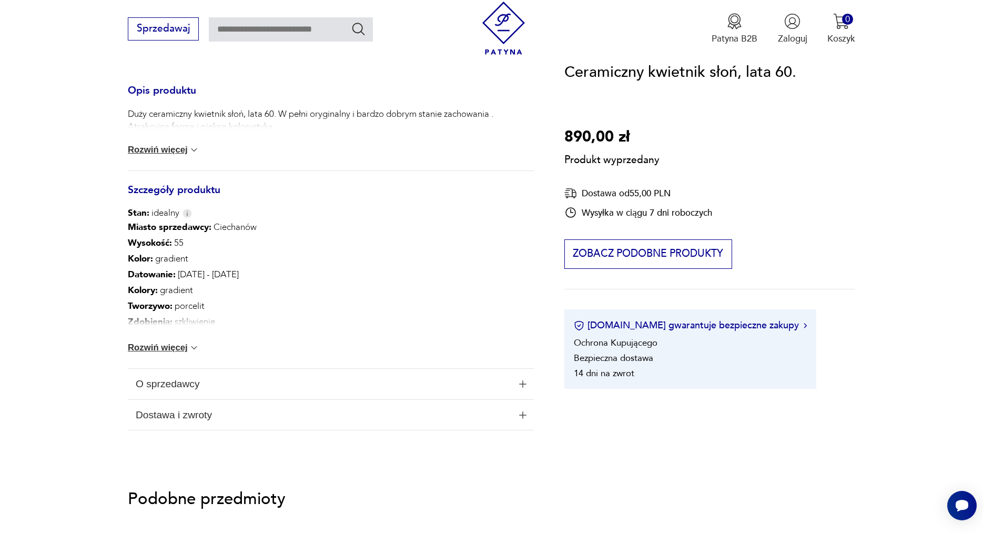
click at [176, 349] on button "Rozwiń więcej" at bounding box center [164, 347] width 72 height 11
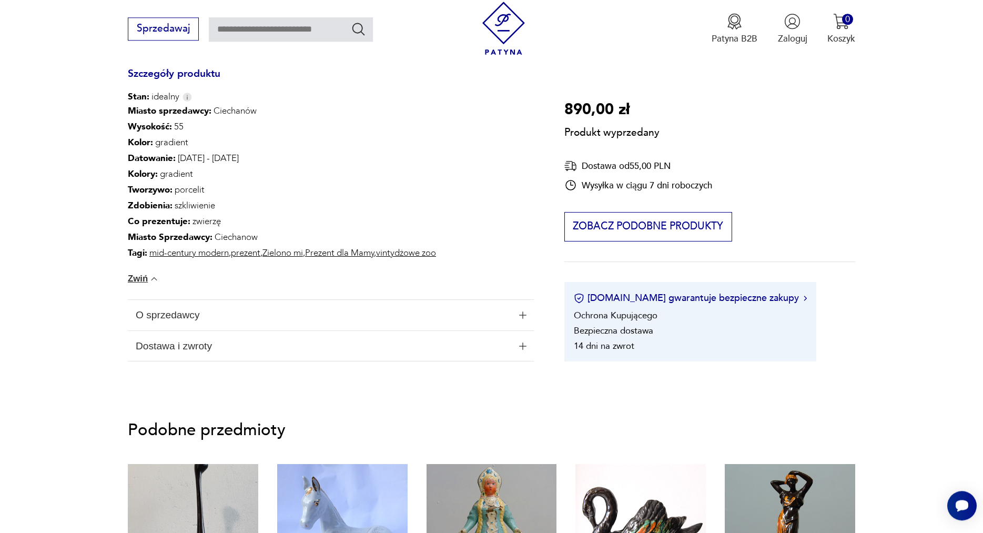
scroll to position [644, 0]
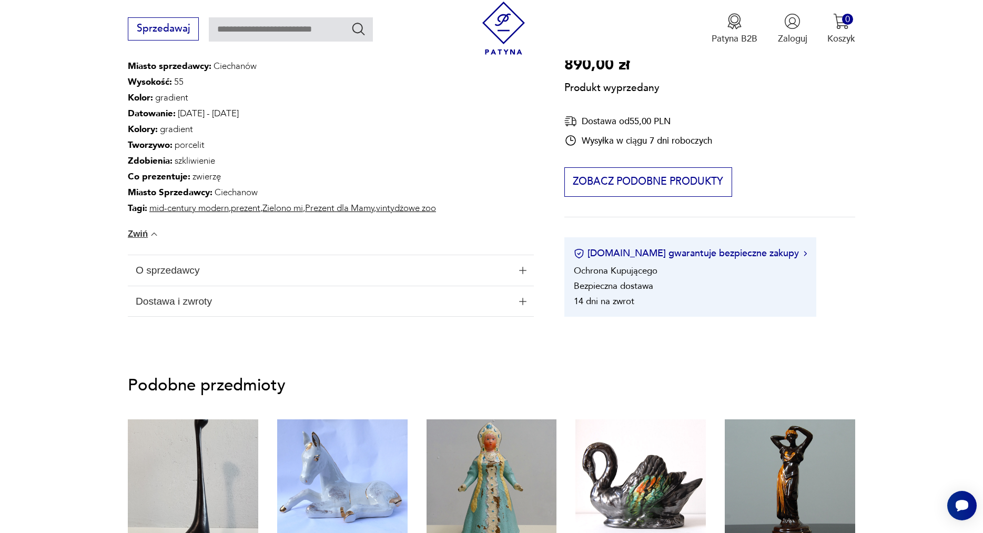
click at [187, 275] on span "O sprzedawcy" at bounding box center [323, 270] width 374 height 30
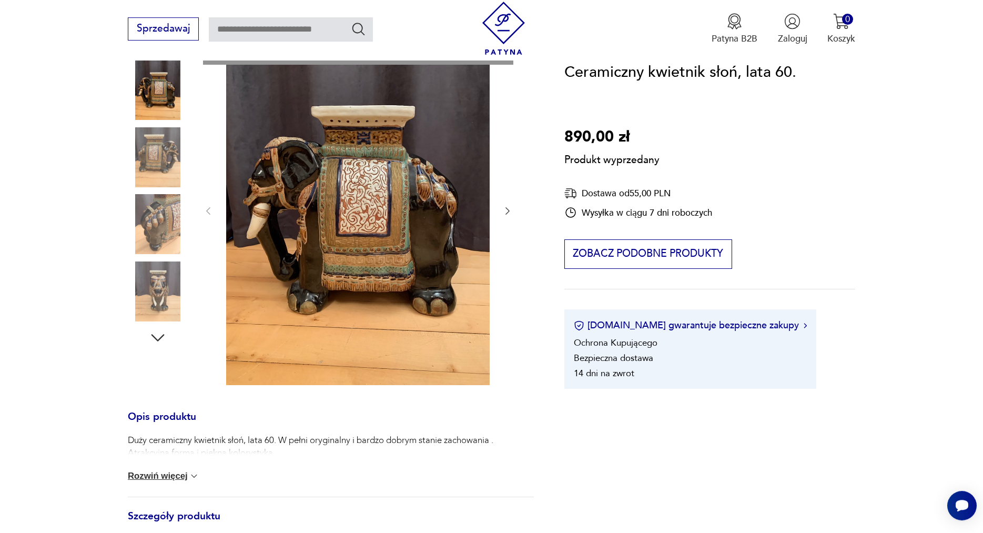
scroll to position [0, 0]
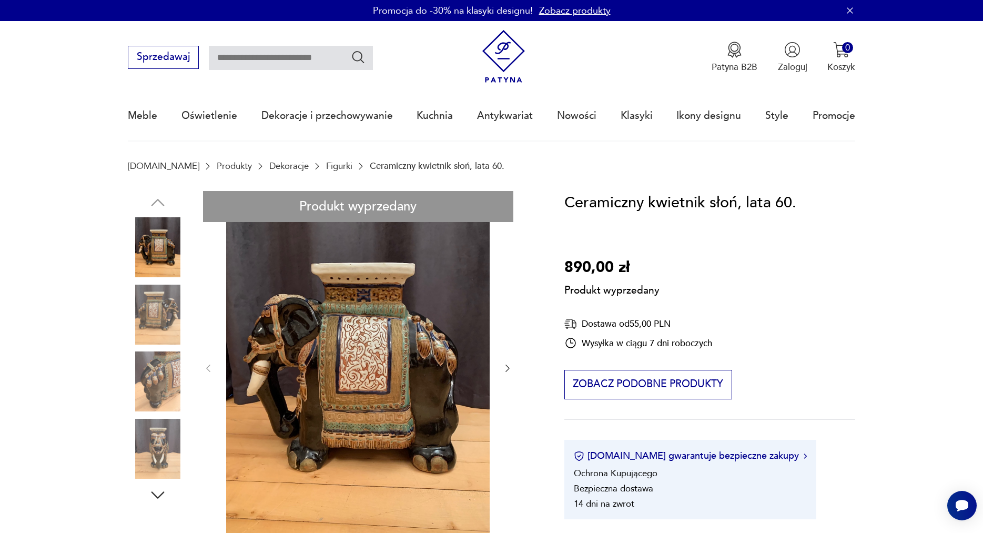
drag, startPoint x: 566, startPoint y: 201, endPoint x: 738, endPoint y: 197, distance: 171.5
click at [738, 197] on h1 "Ceramiczny kwietnik słoń, lata 60." at bounding box center [680, 203] width 232 height 24
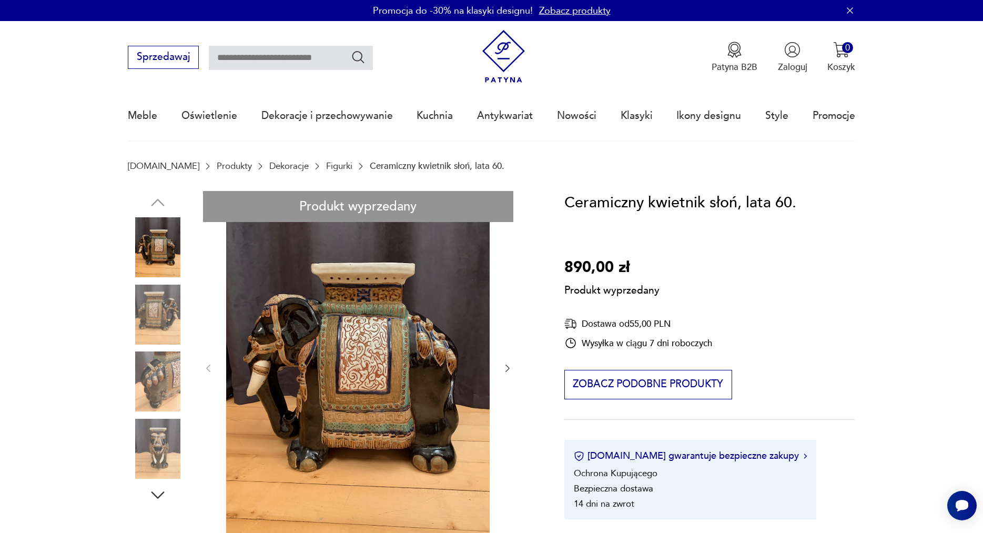
drag, startPoint x: 143, startPoint y: 389, endPoint x: 177, endPoint y: 492, distance: 108.4
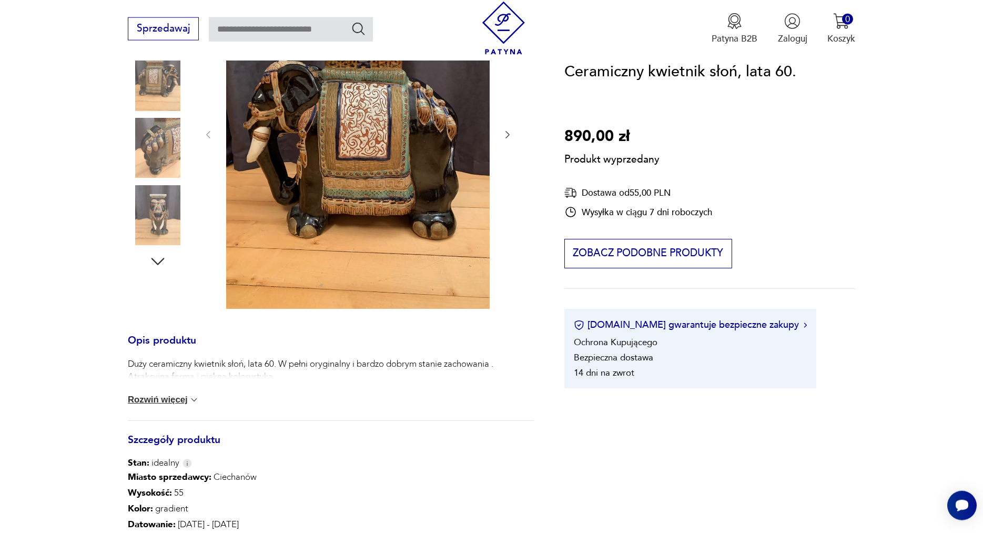
scroll to position [215, 0]
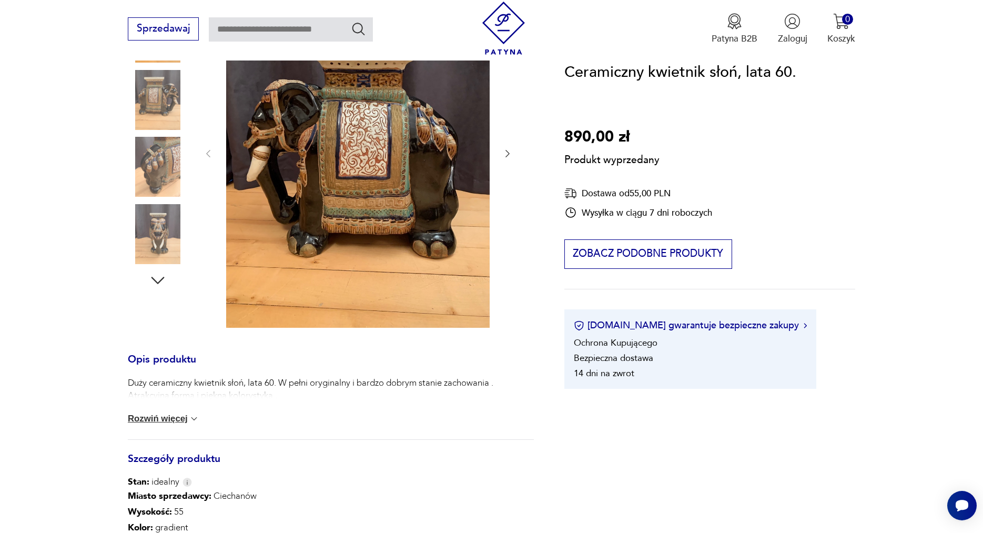
click at [160, 281] on div "Produkt wyprzedany Opis produktu Duży ceramiczny kwietnik słoń, lata 60. W pełn…" at bounding box center [331, 407] width 406 height 863
click at [160, 245] on div "Produkt wyprzedany Opis produktu Duży ceramiczny kwietnik słoń, lata 60. W pełn…" at bounding box center [331, 407] width 406 height 863
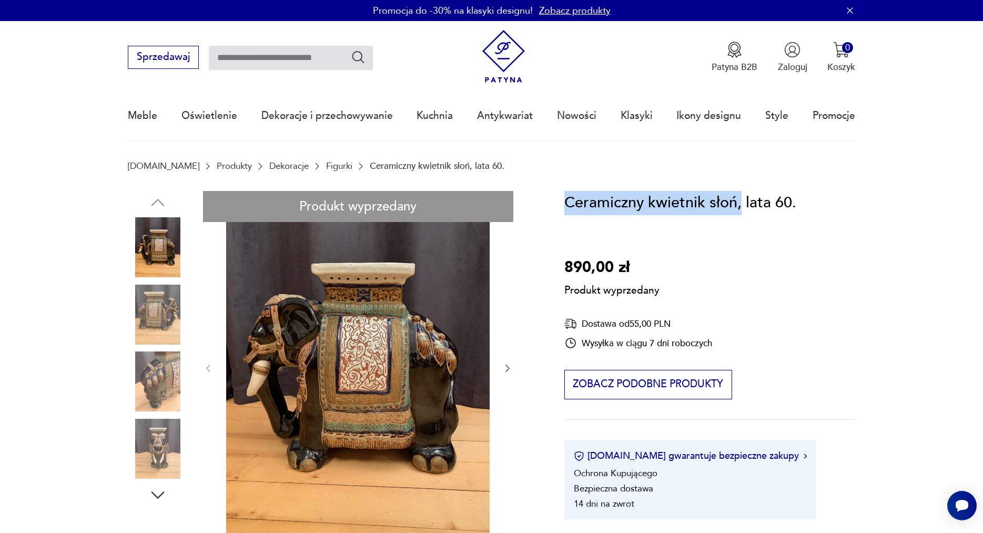
drag, startPoint x: 739, startPoint y: 201, endPoint x: 566, endPoint y: 211, distance: 173.2
click at [566, 211] on h1 "Ceramiczny kwietnik słoń, lata 60." at bounding box center [680, 203] width 232 height 24
copy h1 "Ceramiczny kwietnik słoń,"
click at [271, 62] on input "text" at bounding box center [291, 58] width 164 height 24
paste input "**********"
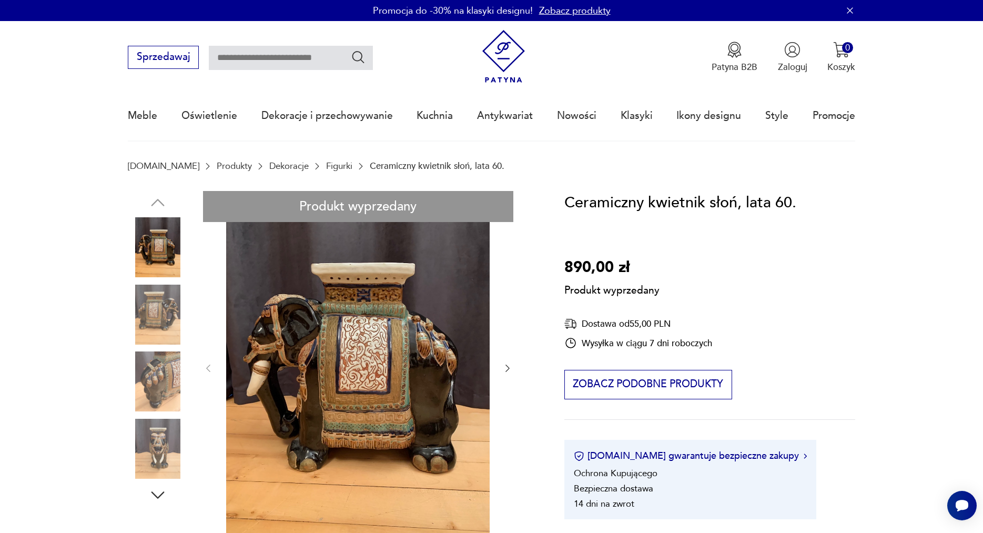
type input "**********"
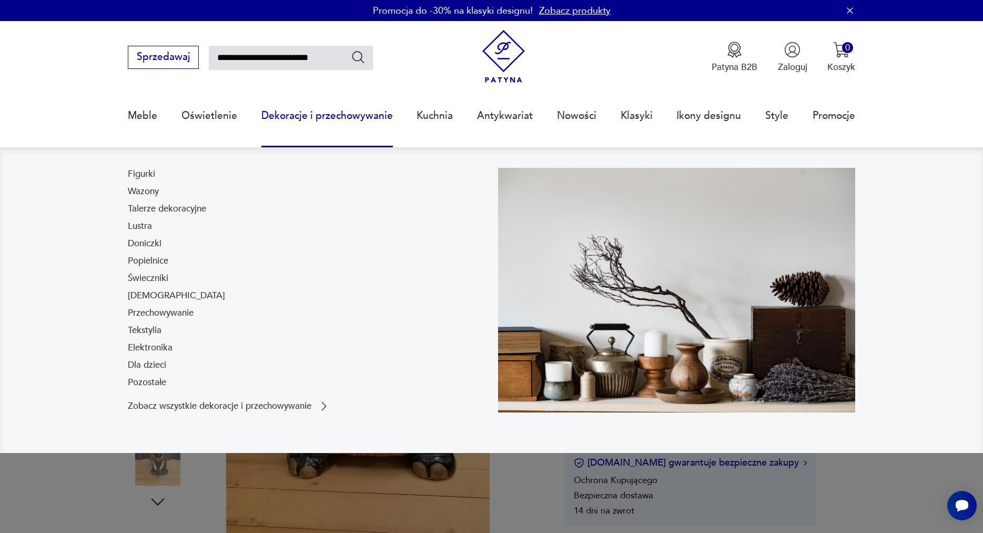
type input "**********"
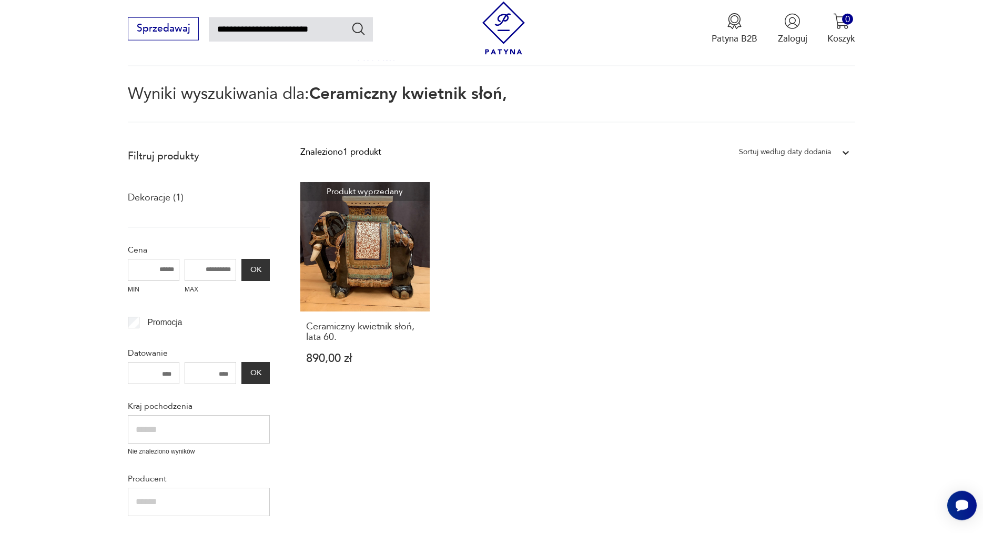
scroll to position [67, 0]
